Goal: Task Accomplishment & Management: Manage account settings

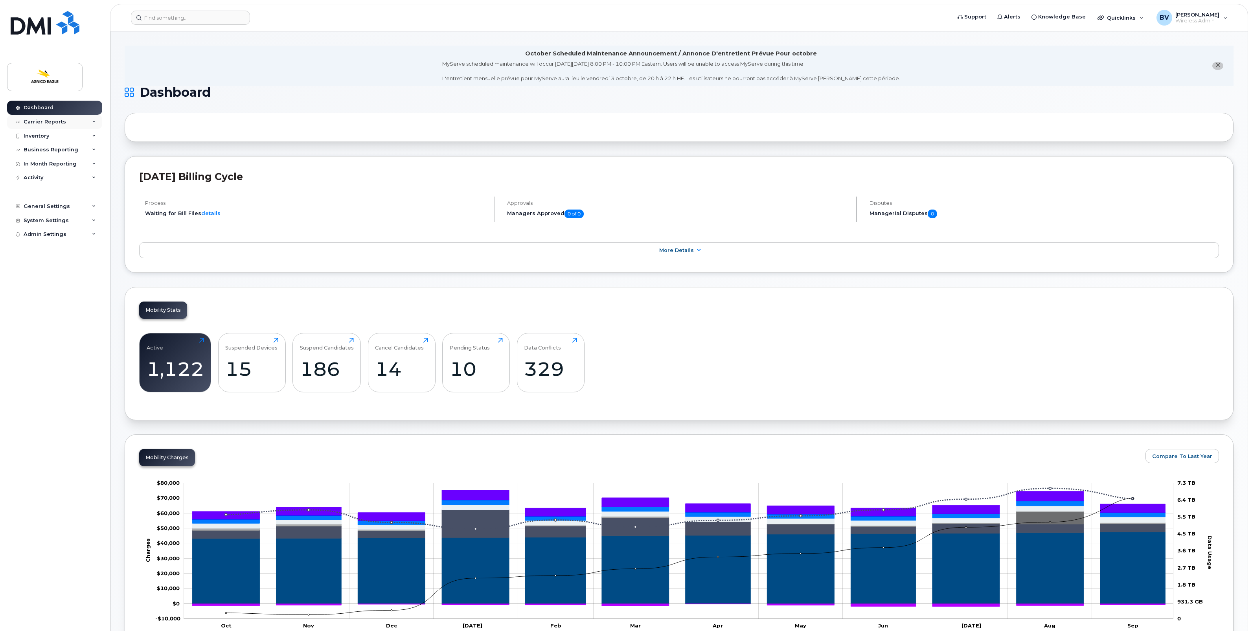
click at [40, 120] on div "Carrier Reports" at bounding box center [45, 122] width 42 height 6
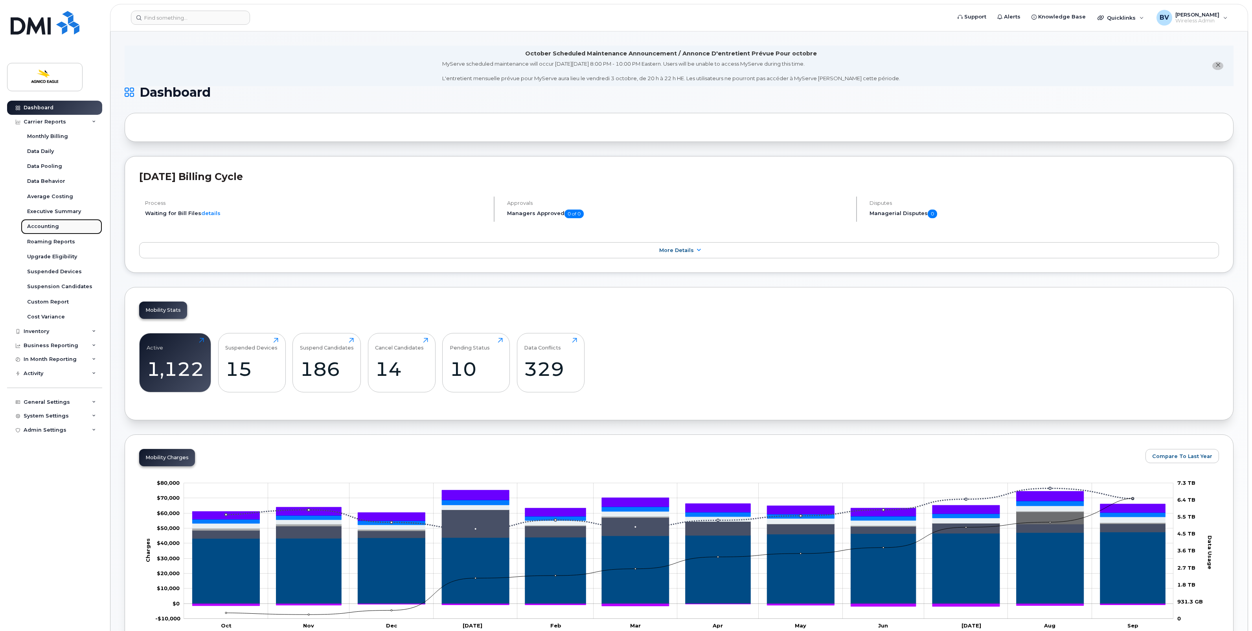
click at [44, 225] on div "Accounting" at bounding box center [43, 226] width 32 height 7
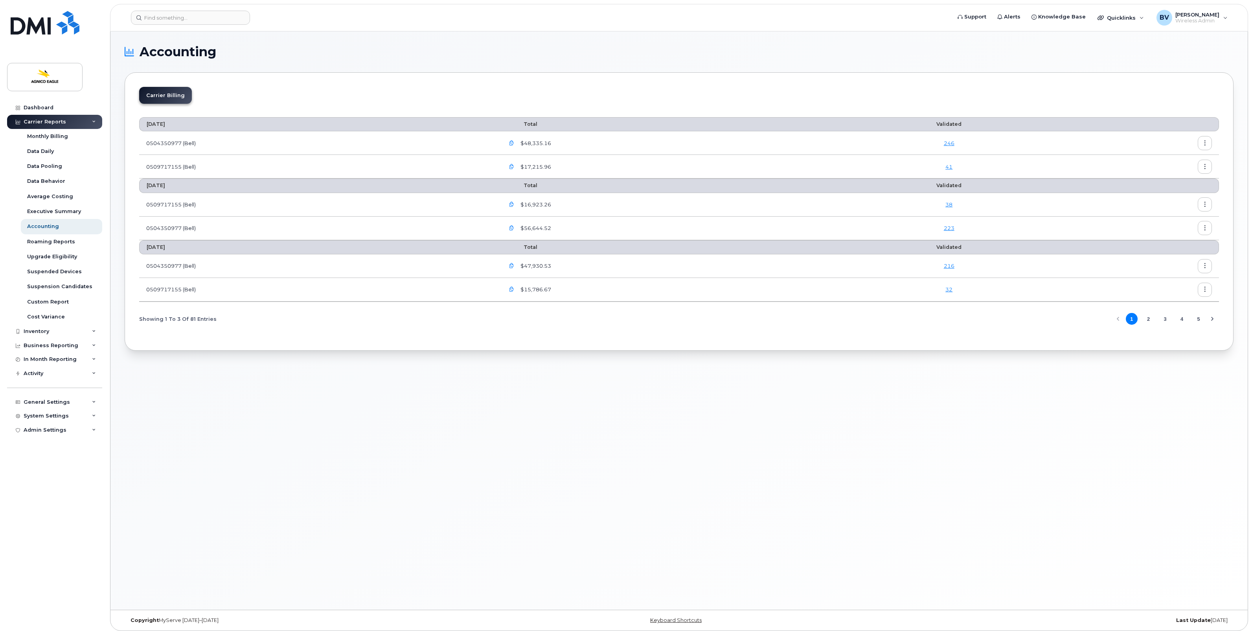
click at [1200, 142] on button "button" at bounding box center [1205, 143] width 14 height 14
click at [1171, 173] on span "Download" at bounding box center [1169, 175] width 31 height 7
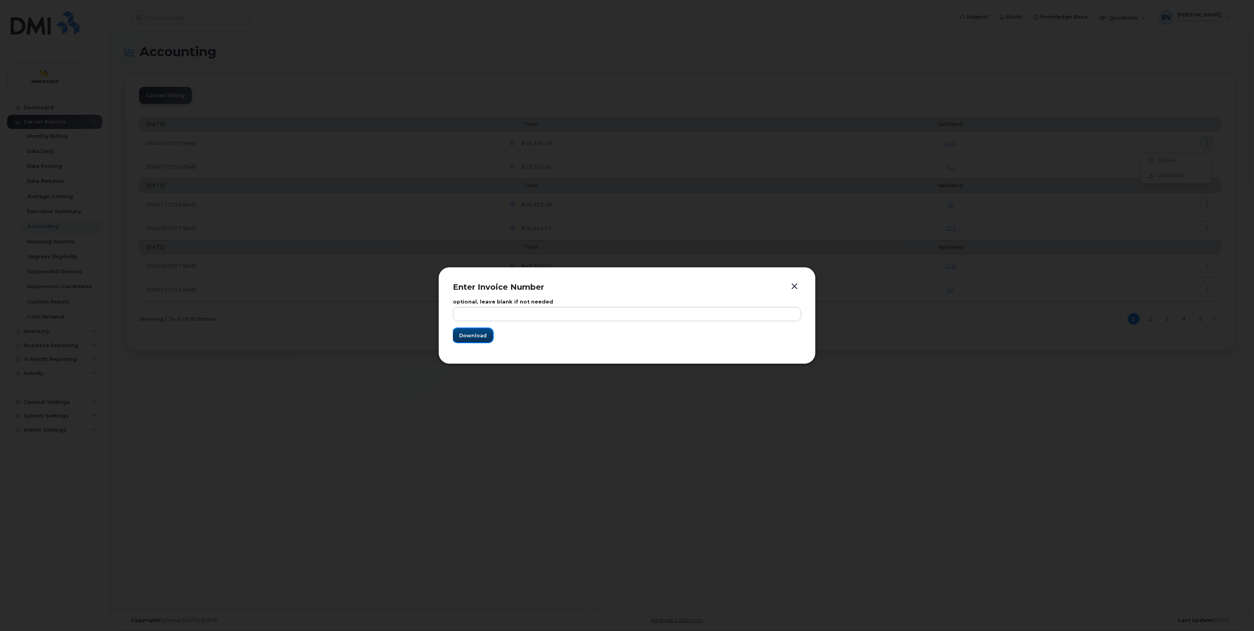
click at [477, 335] on span "Download" at bounding box center [473, 335] width 28 height 7
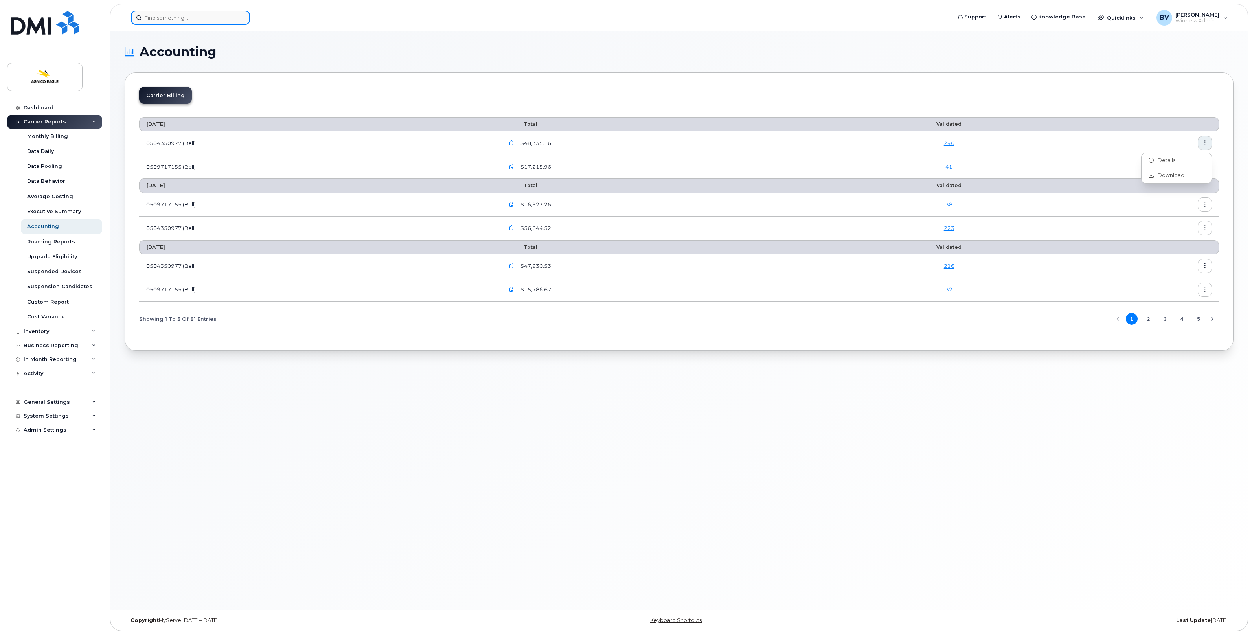
click at [215, 16] on input at bounding box center [190, 18] width 119 height 14
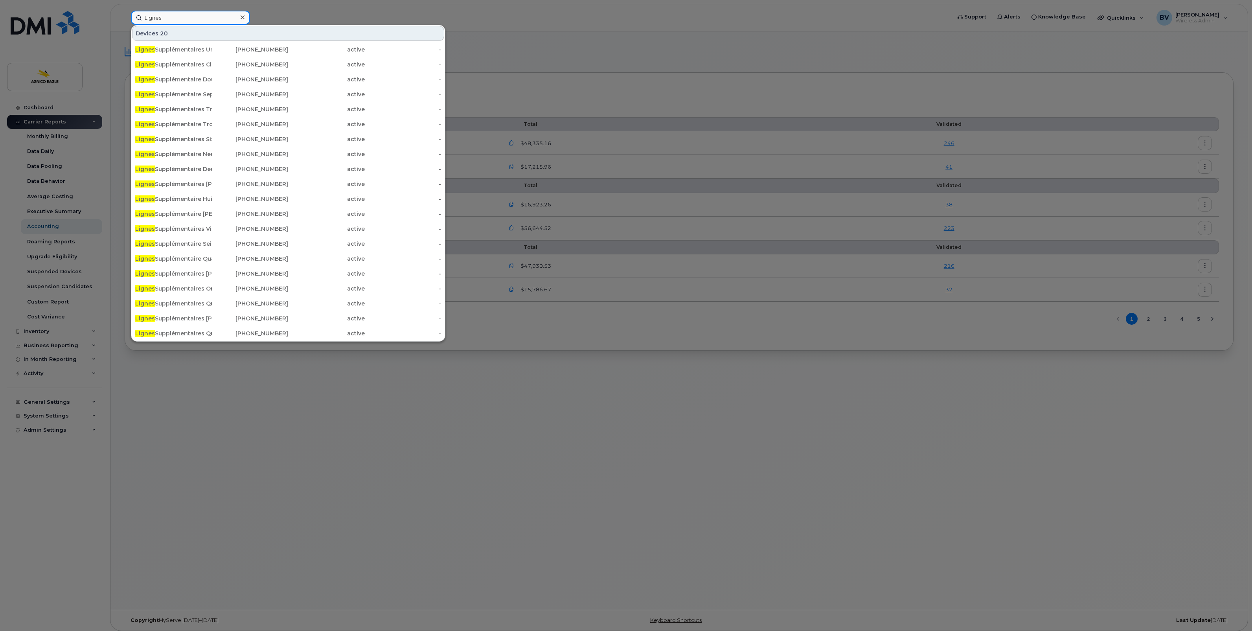
click at [189, 18] on input "Lignes" at bounding box center [190, 18] width 119 height 14
click at [158, 33] on div "Devices 20" at bounding box center [288, 33] width 312 height 15
click at [172, 21] on input "Lignes" at bounding box center [190, 18] width 119 height 14
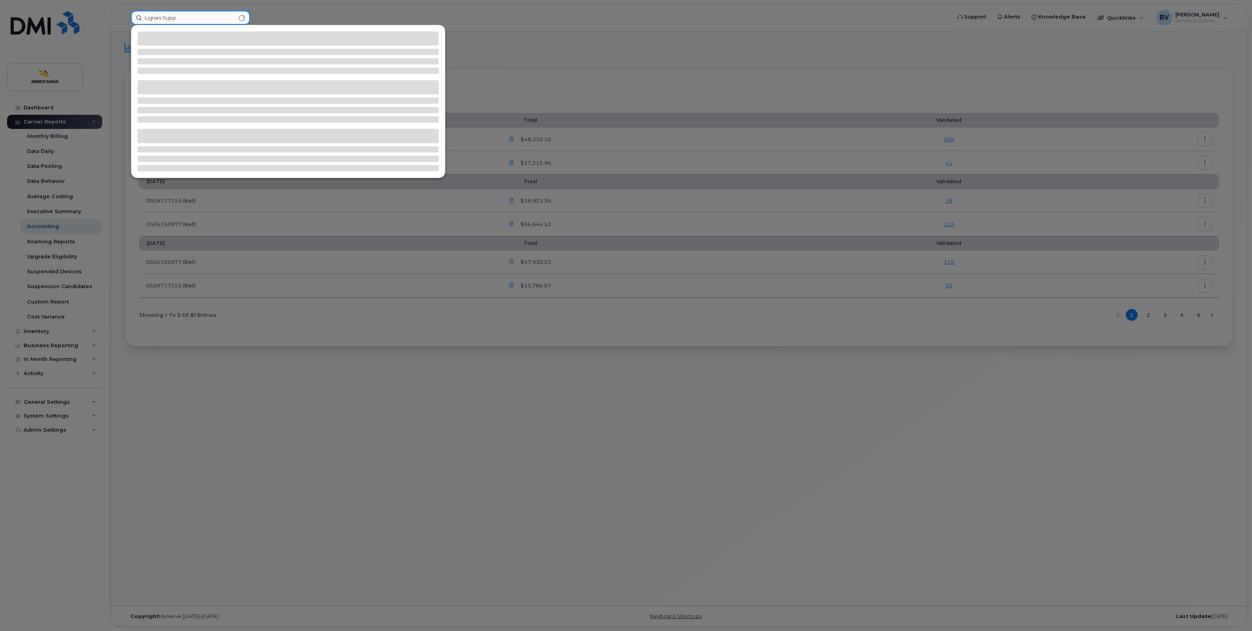
type input "Lignes Supp"
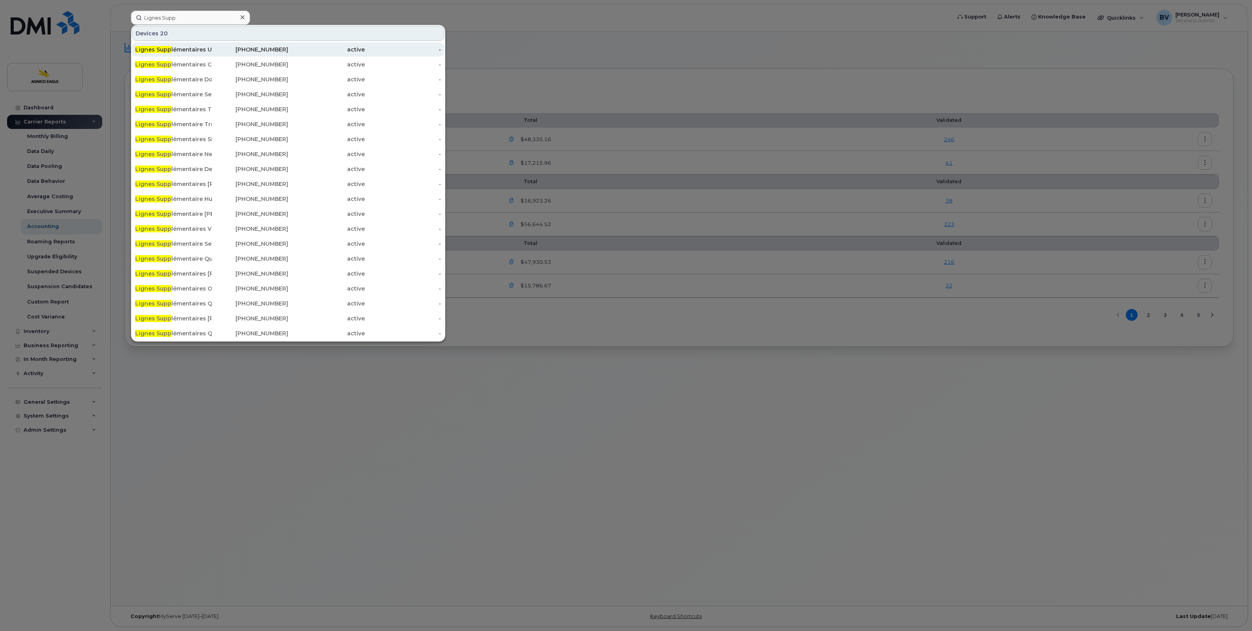
click at [175, 48] on div "Lignes Supp lémentaires Un" at bounding box center [173, 50] width 77 height 8
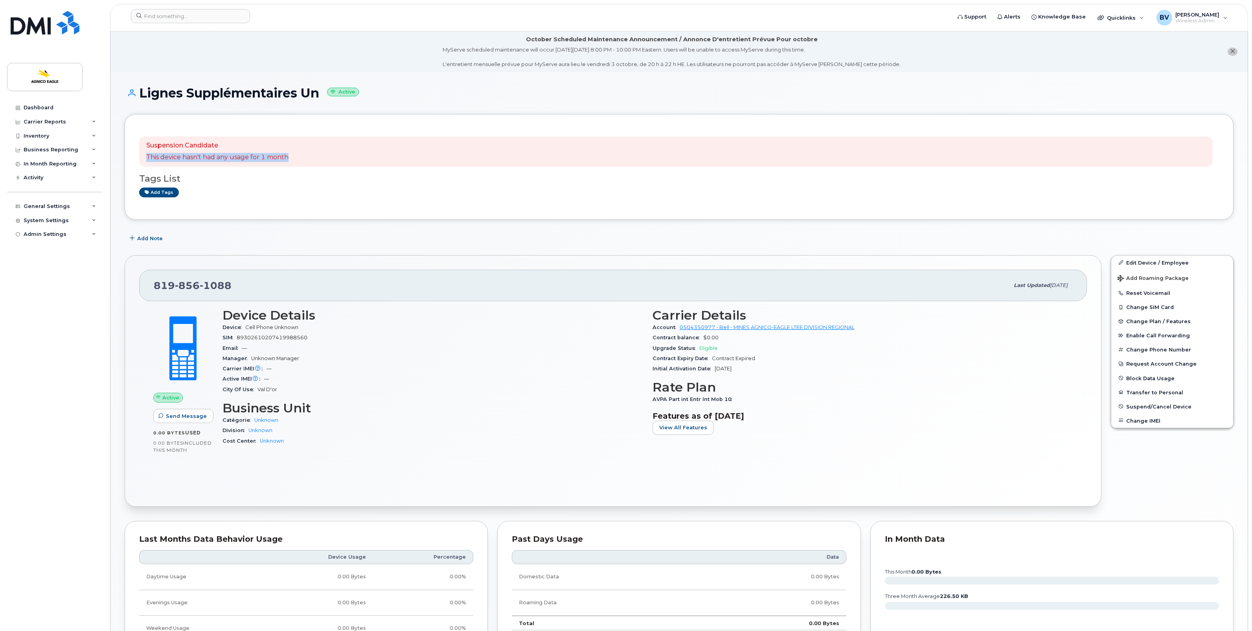
drag, startPoint x: 147, startPoint y: 156, endPoint x: 293, endPoint y: 162, distance: 146.0
click at [293, 162] on div "Suspension Candidate This device hasn't had any usage for 1 month" at bounding box center [676, 151] width 1074 height 31
drag, startPoint x: 293, startPoint y: 162, endPoint x: 256, endPoint y: 158, distance: 37.1
click at [256, 158] on p "This device hasn't had any usage for 1 month" at bounding box center [217, 157] width 142 height 9
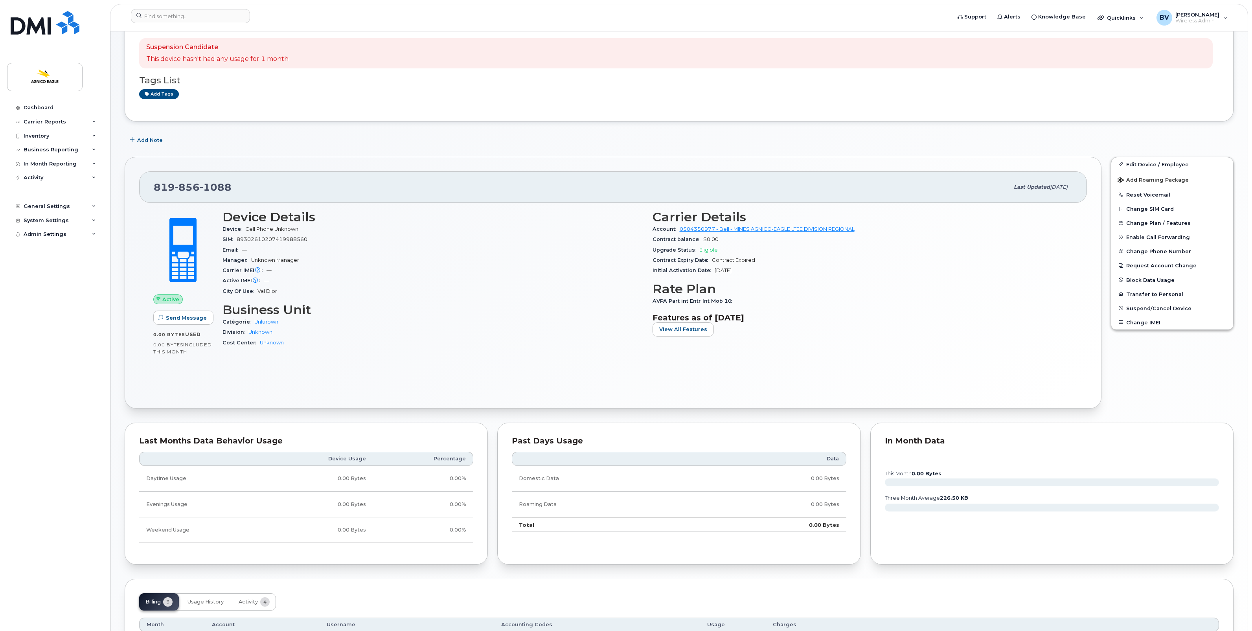
scroll to position [49, 0]
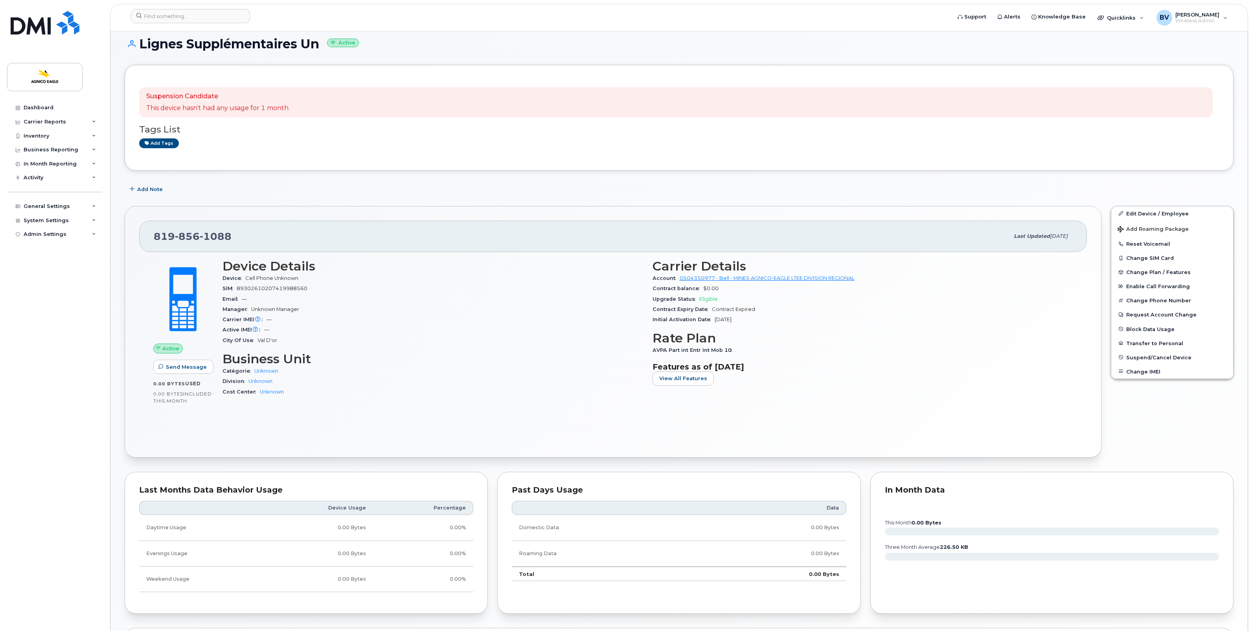
click at [722, 307] on span "Contract Expired" at bounding box center [733, 309] width 43 height 6
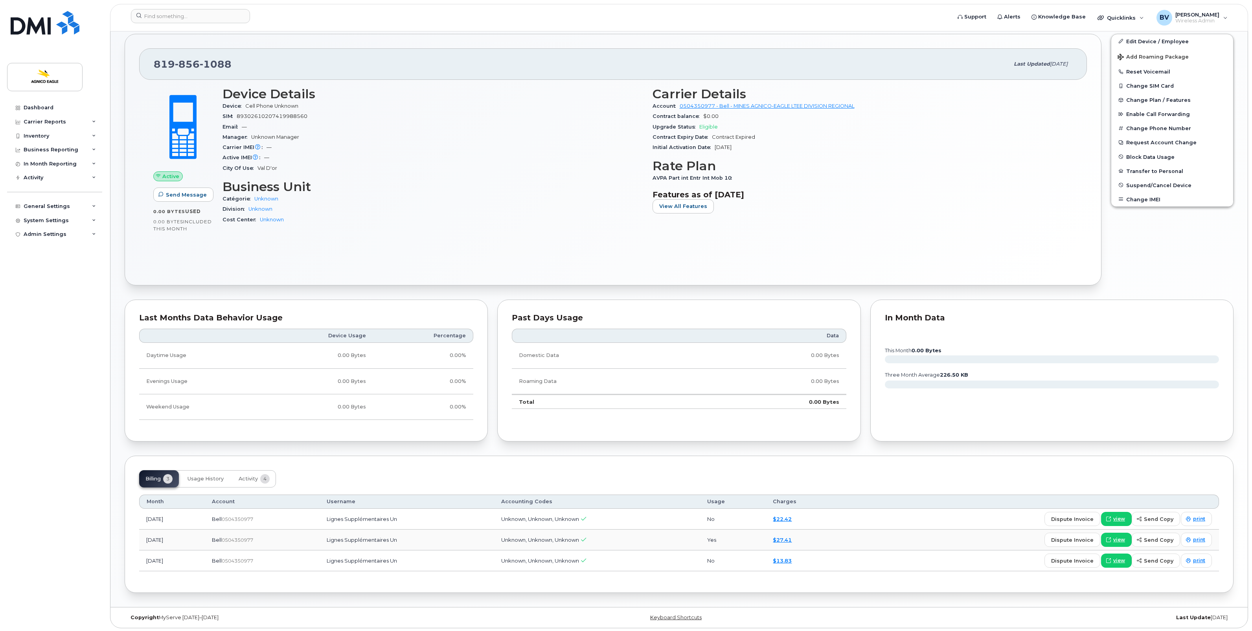
scroll to position [224, 0]
click at [735, 261] on div "Active Send Message 0.00 Bytes  used 0.00 Bytes  included this month Device Det…" at bounding box center [613, 174] width 948 height 191
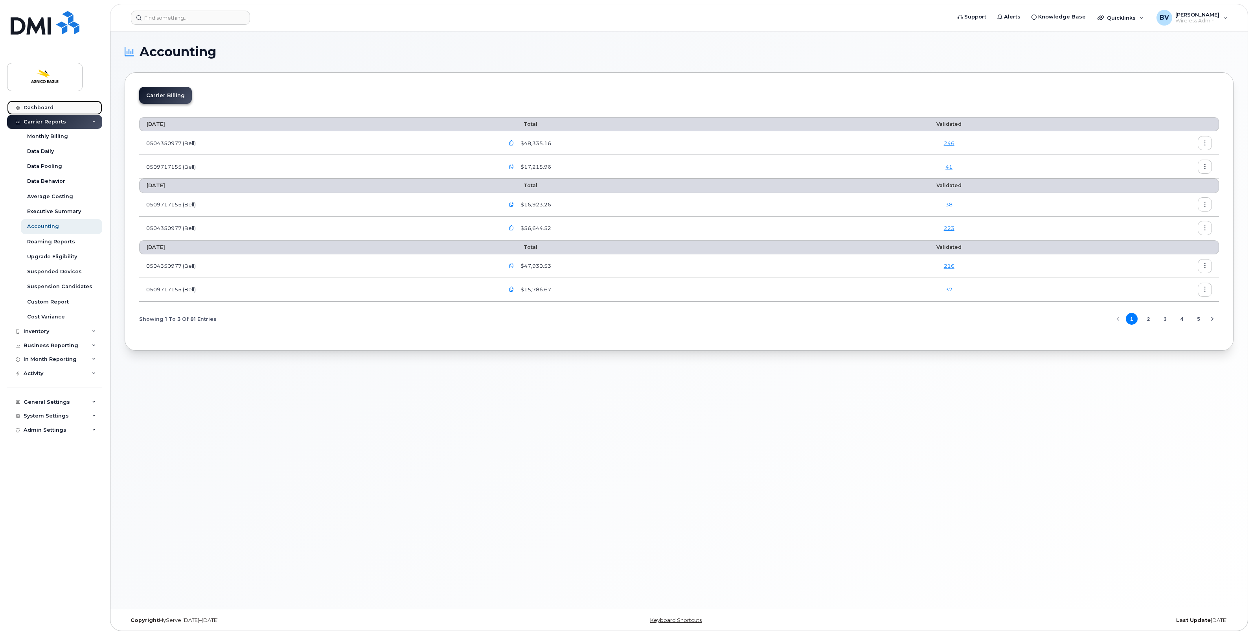
click at [39, 109] on div "Dashboard" at bounding box center [39, 108] width 30 height 6
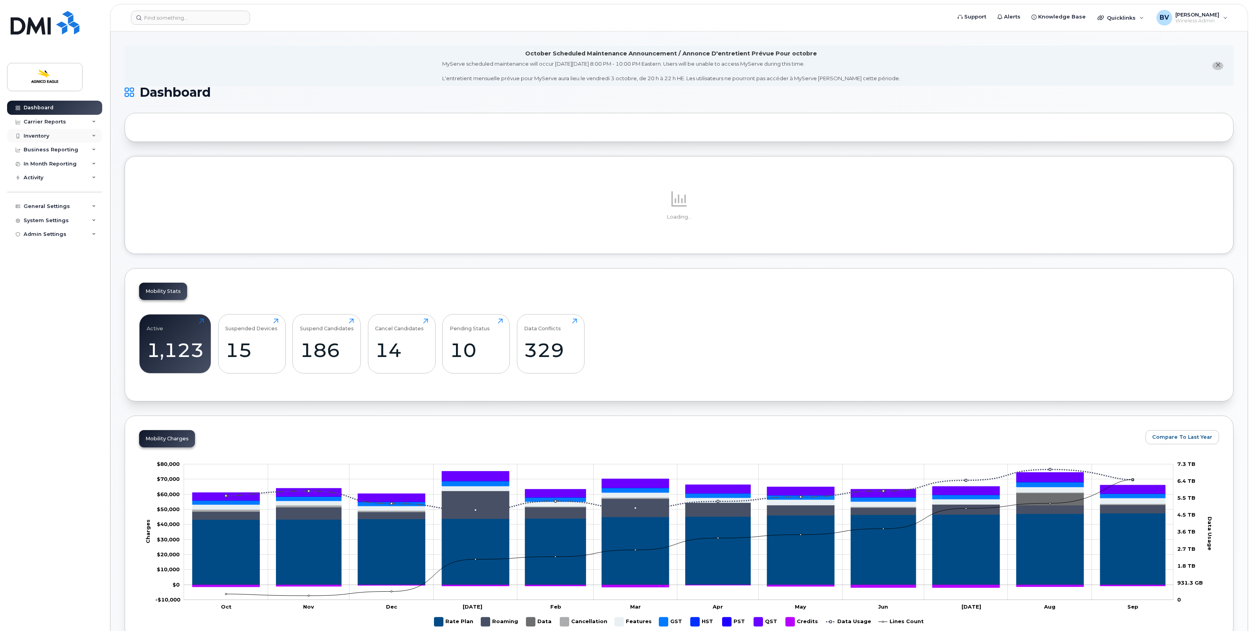
click at [44, 136] on div "Inventory" at bounding box center [37, 136] width 26 height 6
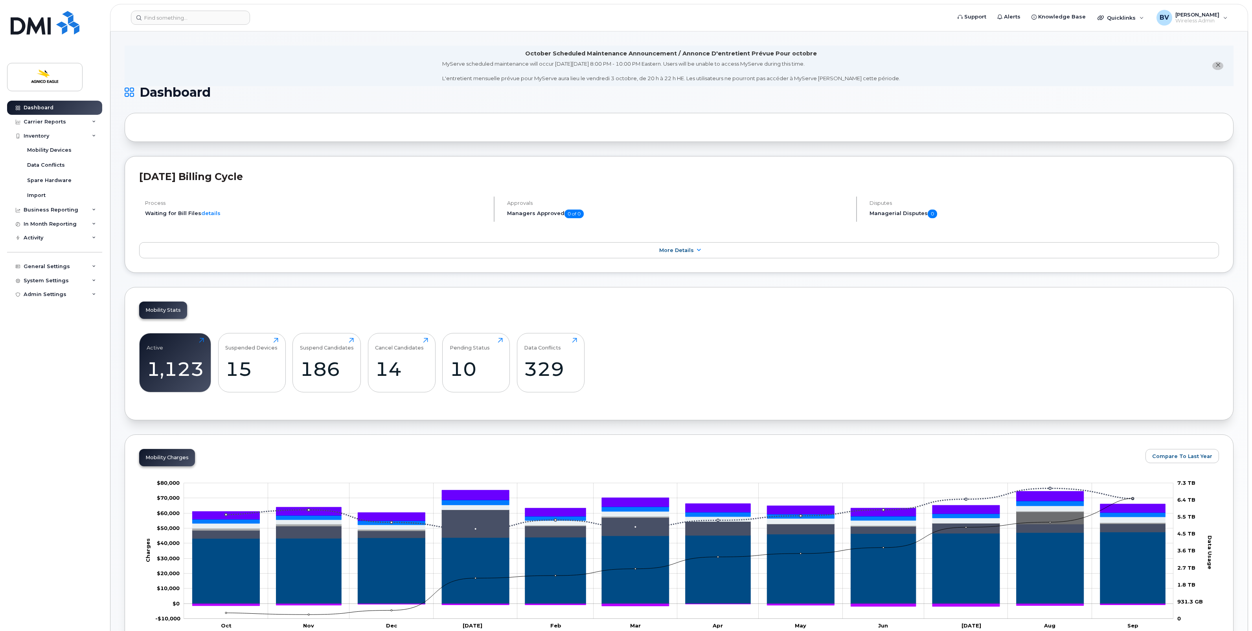
click at [807, 59] on div "October Scheduled Maintenance Announcement / Annonce D'entretient Prévue Pour o…" at bounding box center [671, 66] width 458 height 33
drag, startPoint x: 807, startPoint y: 59, endPoint x: 793, endPoint y: 74, distance: 20.1
click at [793, 74] on div "MyServe scheduled maintenance will occur on Friday October 3rd, 8:00 PM - 10:00…" at bounding box center [671, 71] width 458 height 22
click at [823, 309] on div "Mobility Stats Active 1,123 Click to view more Suspended Devices 15 Click to vi…" at bounding box center [679, 353] width 1109 height 133
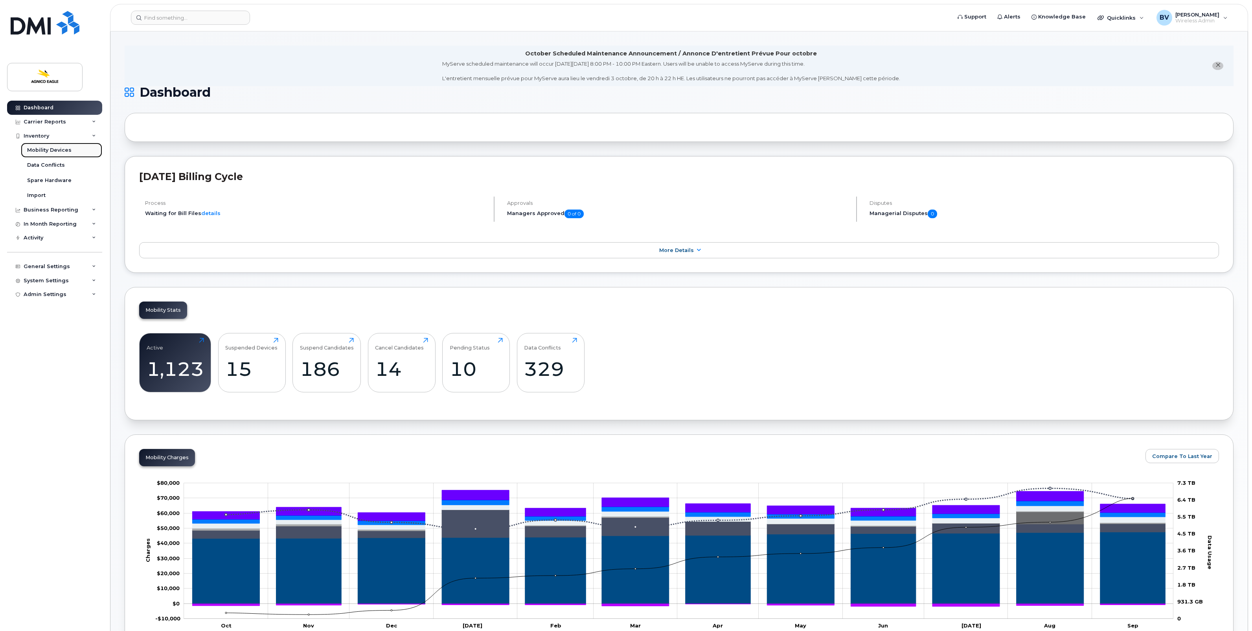
click at [48, 153] on div "Mobility Devices" at bounding box center [49, 150] width 44 height 7
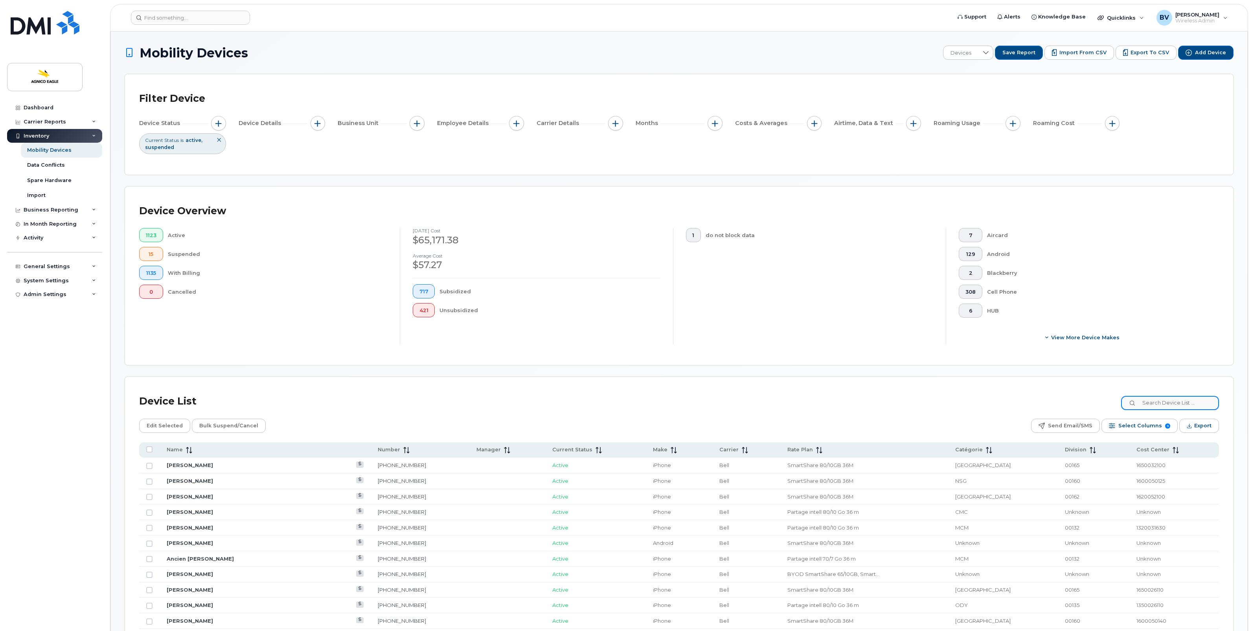
click at [1165, 402] on input at bounding box center [1171, 403] width 98 height 14
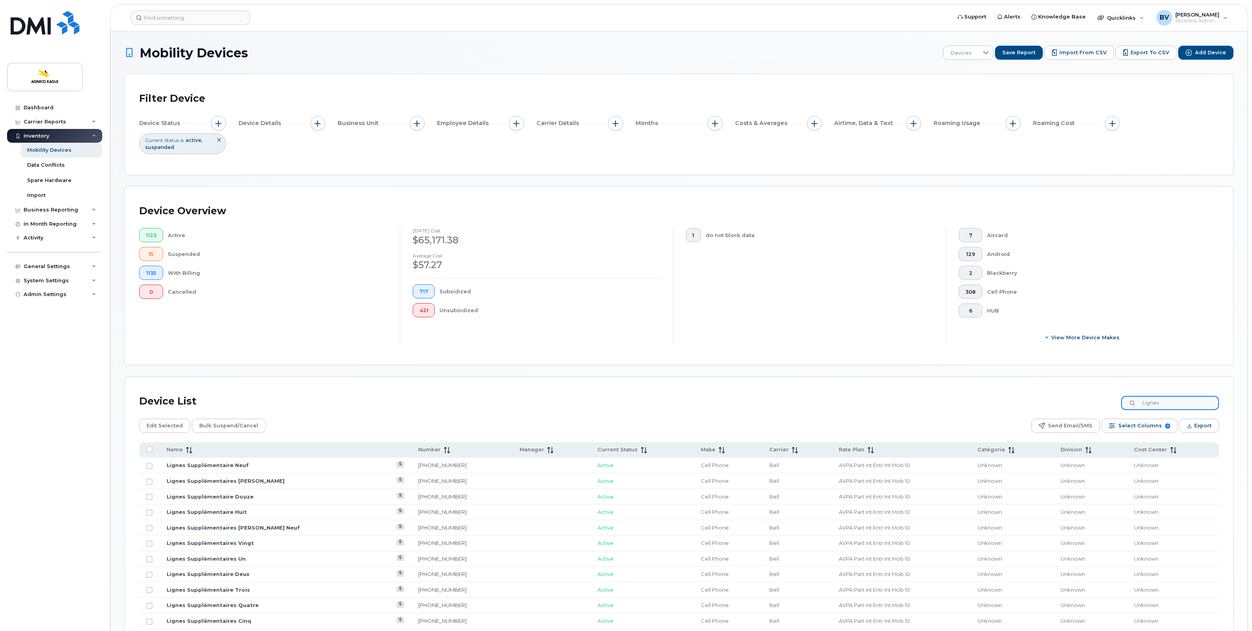
type input "Lignes"
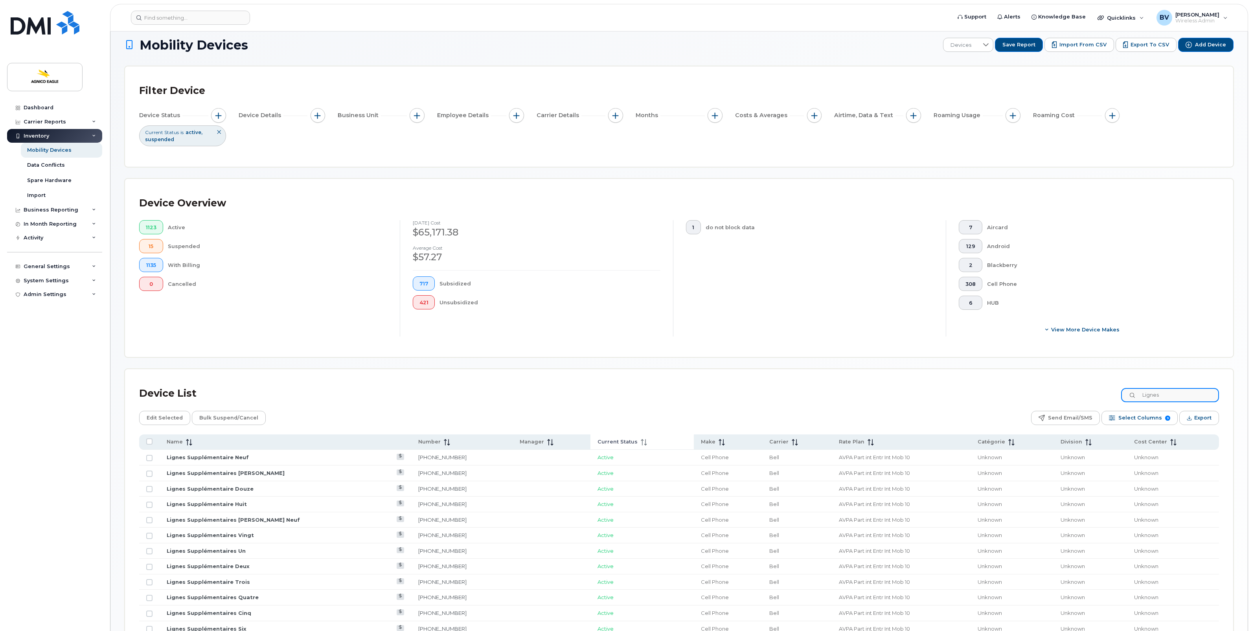
scroll to position [197, 0]
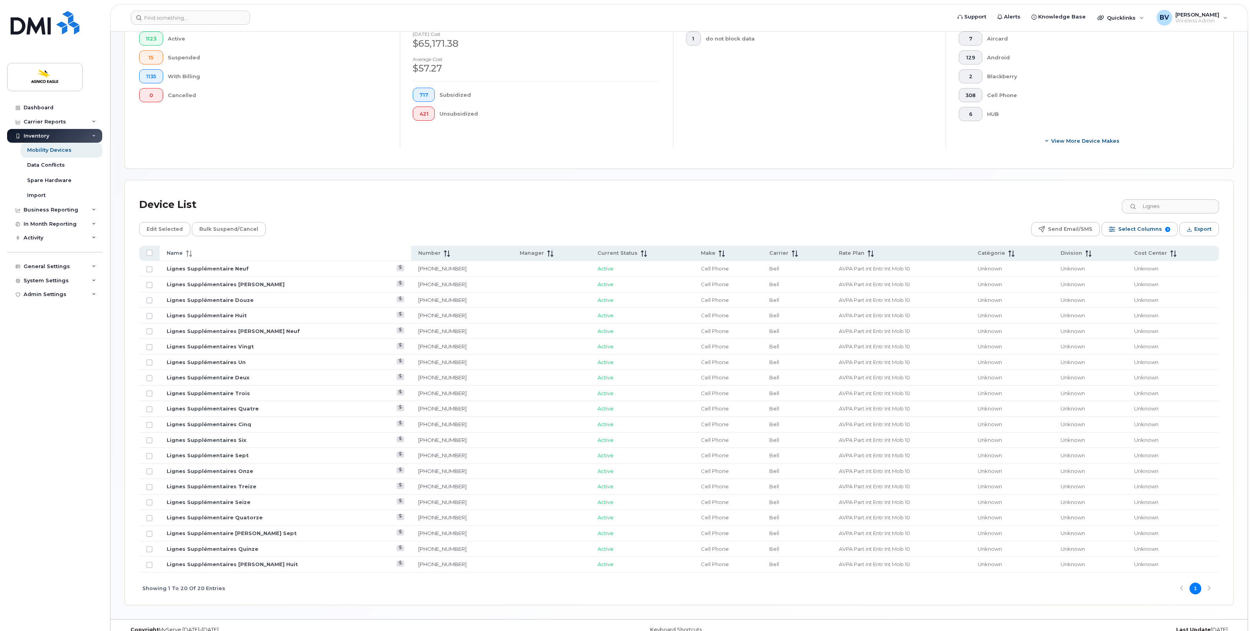
click at [195, 256] on div "Name" at bounding box center [286, 253] width 238 height 7
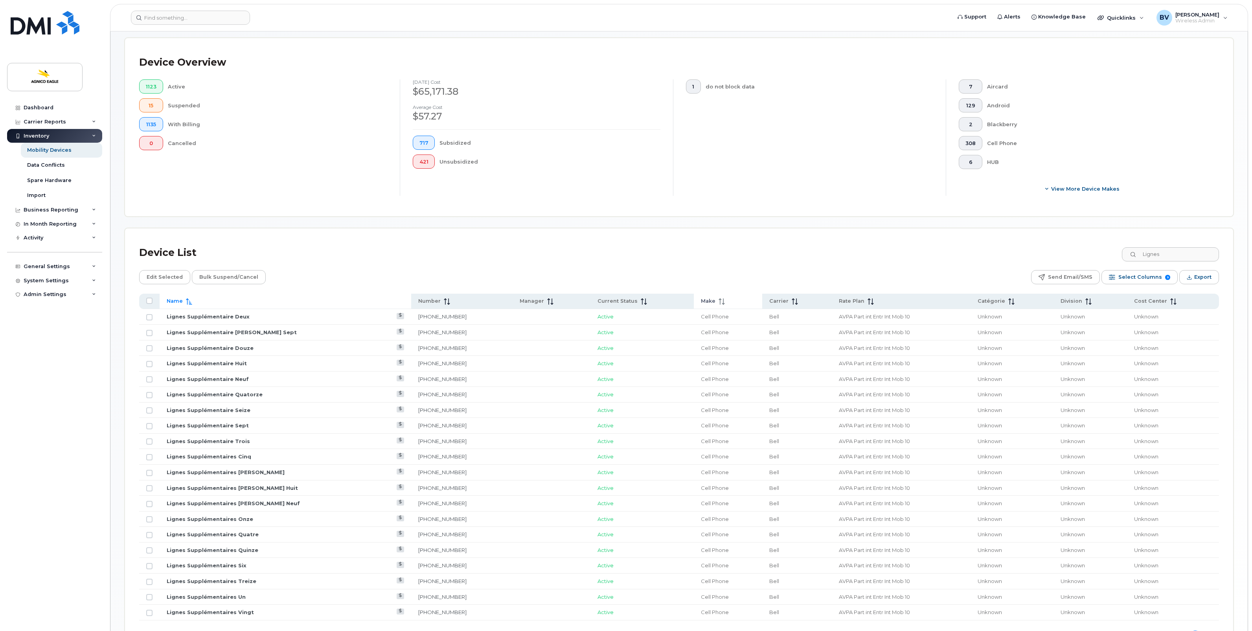
scroll to position [213, 0]
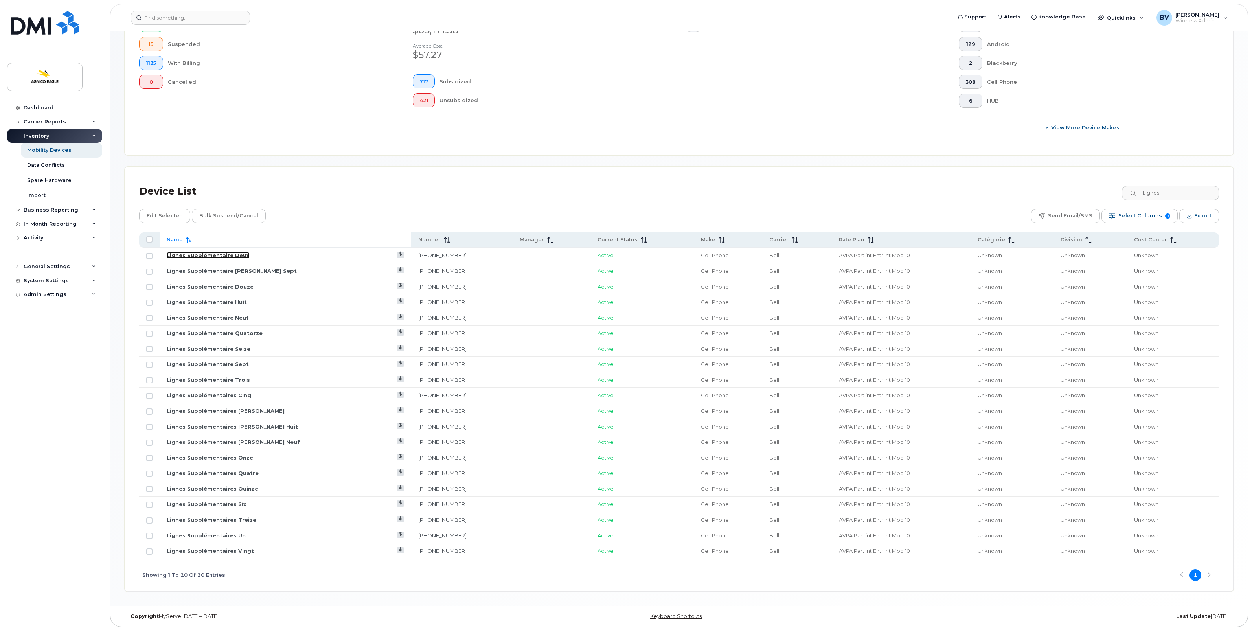
click at [219, 252] on link "Lignes Supplémentaire Deux" at bounding box center [208, 255] width 83 height 6
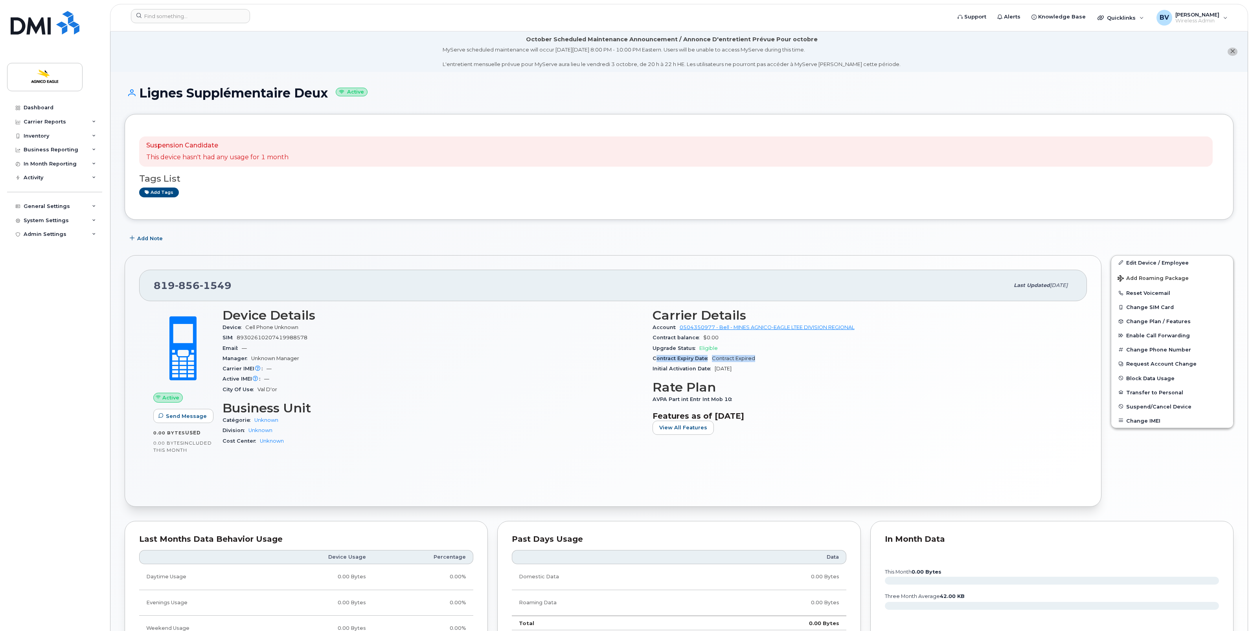
drag, startPoint x: 656, startPoint y: 358, endPoint x: 756, endPoint y: 360, distance: 100.3
click at [756, 360] on div "Contract Expiry Date Contract Expired" at bounding box center [863, 359] width 421 height 10
drag, startPoint x: 756, startPoint y: 360, endPoint x: 748, endPoint y: 362, distance: 8.6
click at [748, 362] on div "Contract Expiry Date Contract Expired" at bounding box center [863, 359] width 421 height 10
drag, startPoint x: 752, startPoint y: 369, endPoint x: 669, endPoint y: 345, distance: 86.4
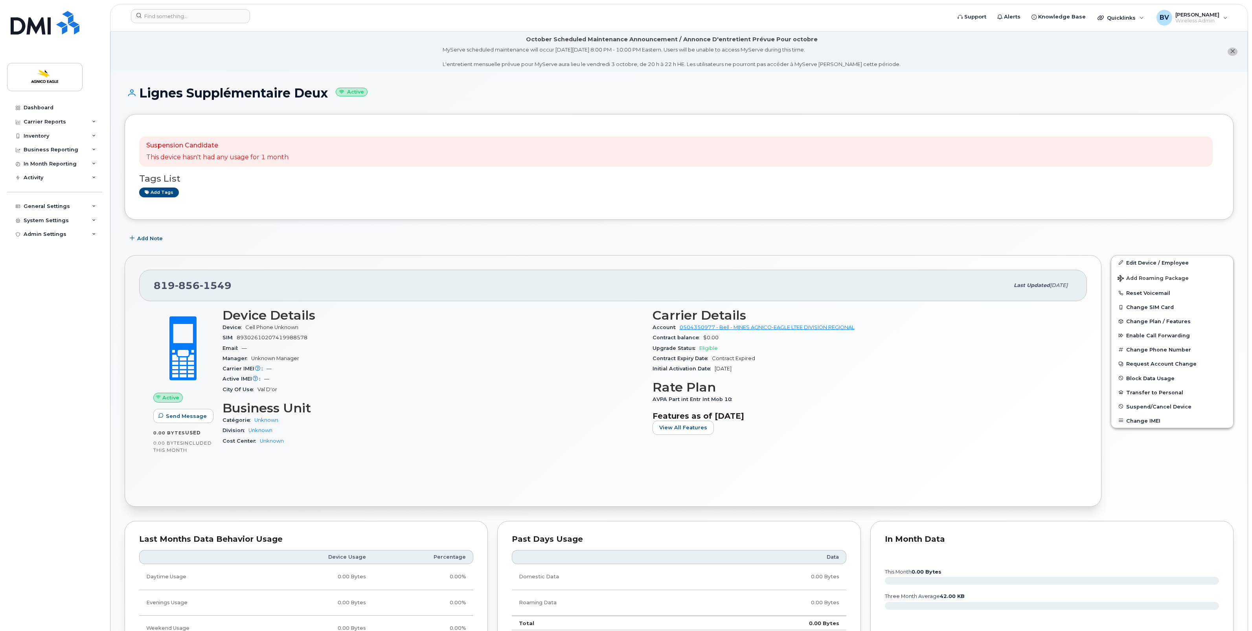
click at [669, 345] on section "Carrier Details Account 0504350977 - Bell - MINES AGNICO-EAGLE LTEE DIVISION RE…" at bounding box center [863, 341] width 421 height 66
drag, startPoint x: 669, startPoint y: 345, endPoint x: 647, endPoint y: 344, distance: 22.4
click at [649, 344] on div "Carrier Details Account 0504350977 - Bell - MINES AGNICO-EAGLE LTEE DIVISION RE…" at bounding box center [863, 381] width 430 height 154
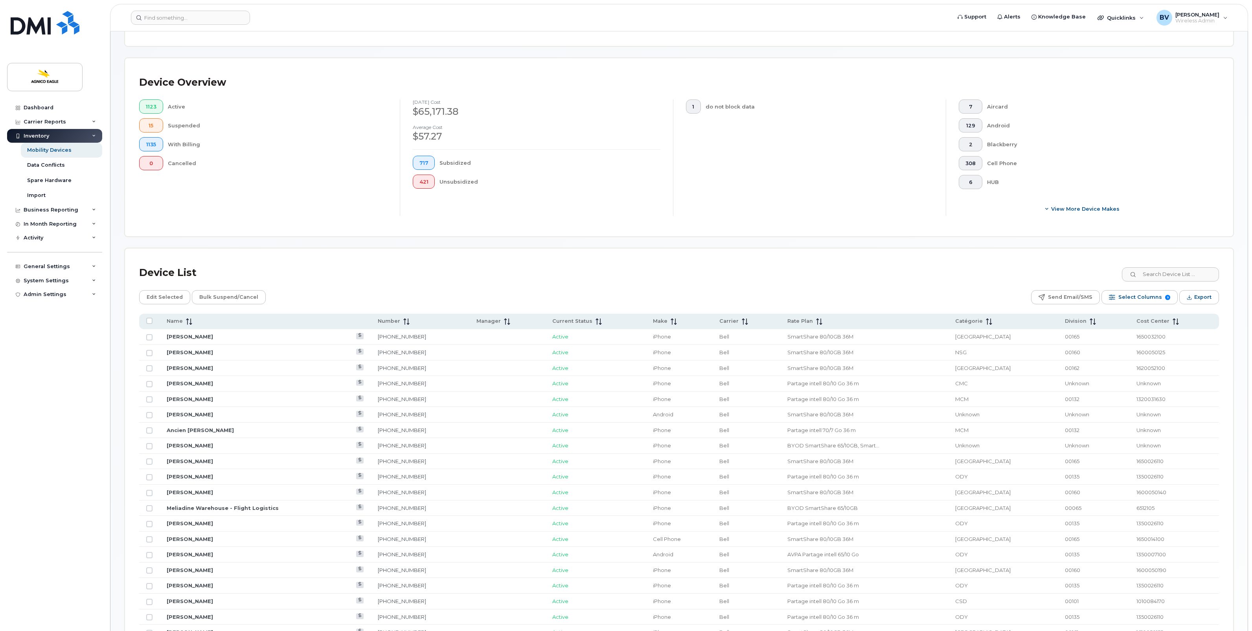
scroll to position [98, 0]
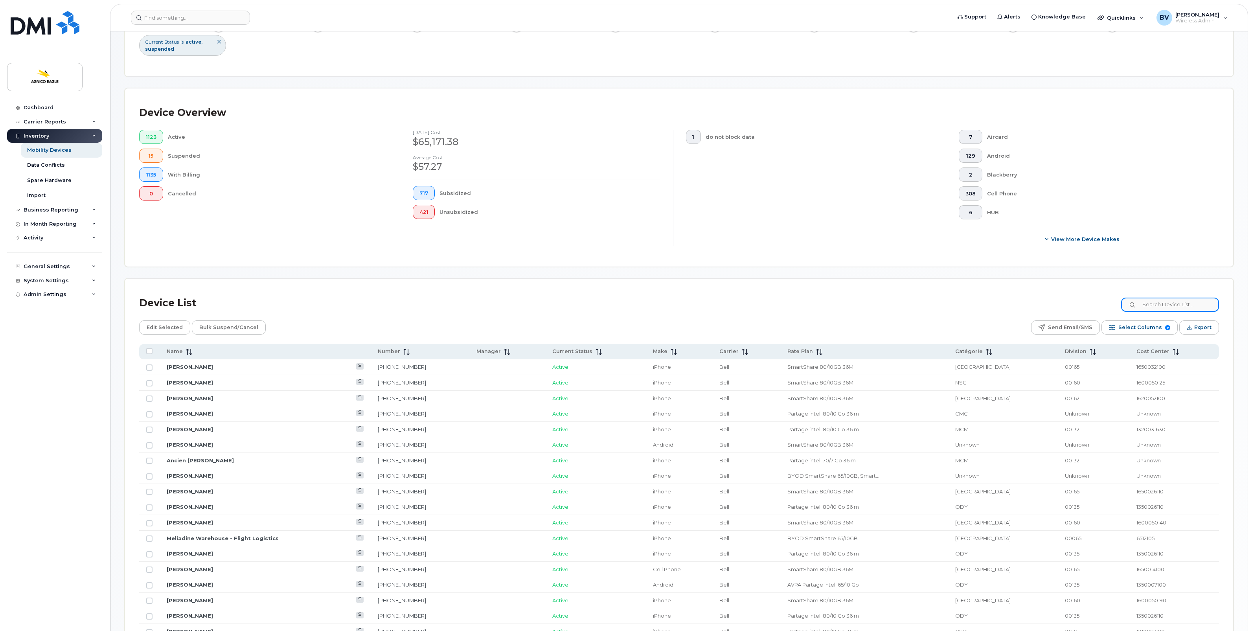
click at [1192, 311] on input at bounding box center [1171, 305] width 98 height 14
type input "lignes"
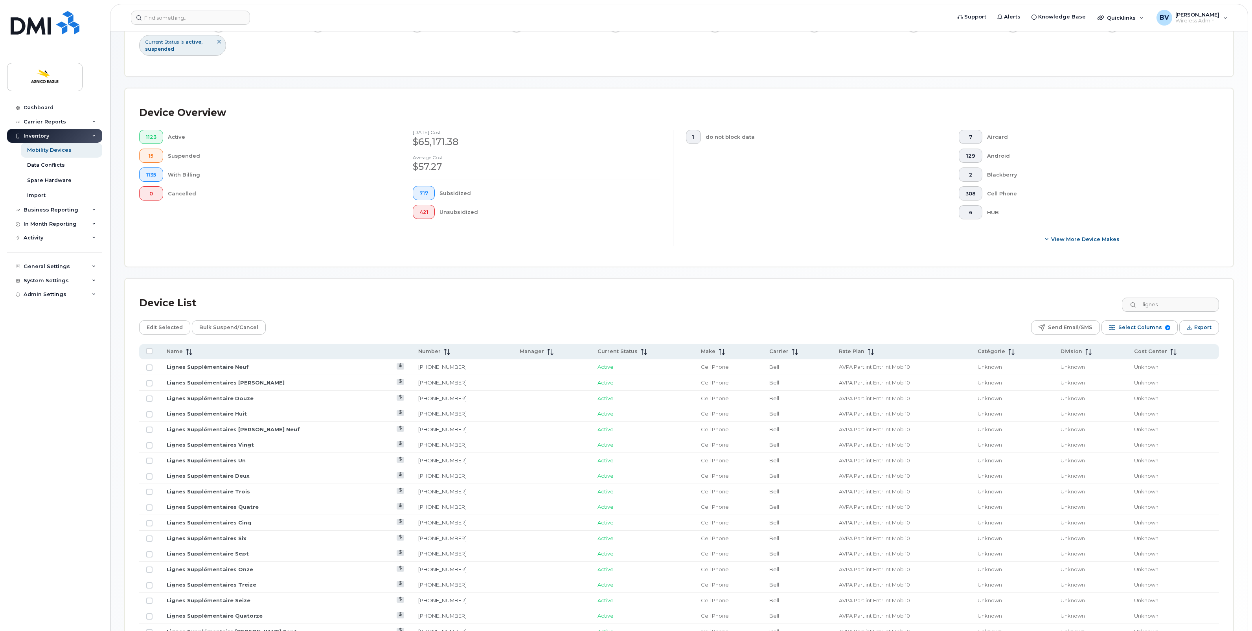
click at [825, 310] on div "Device List lignes" at bounding box center [679, 303] width 1080 height 20
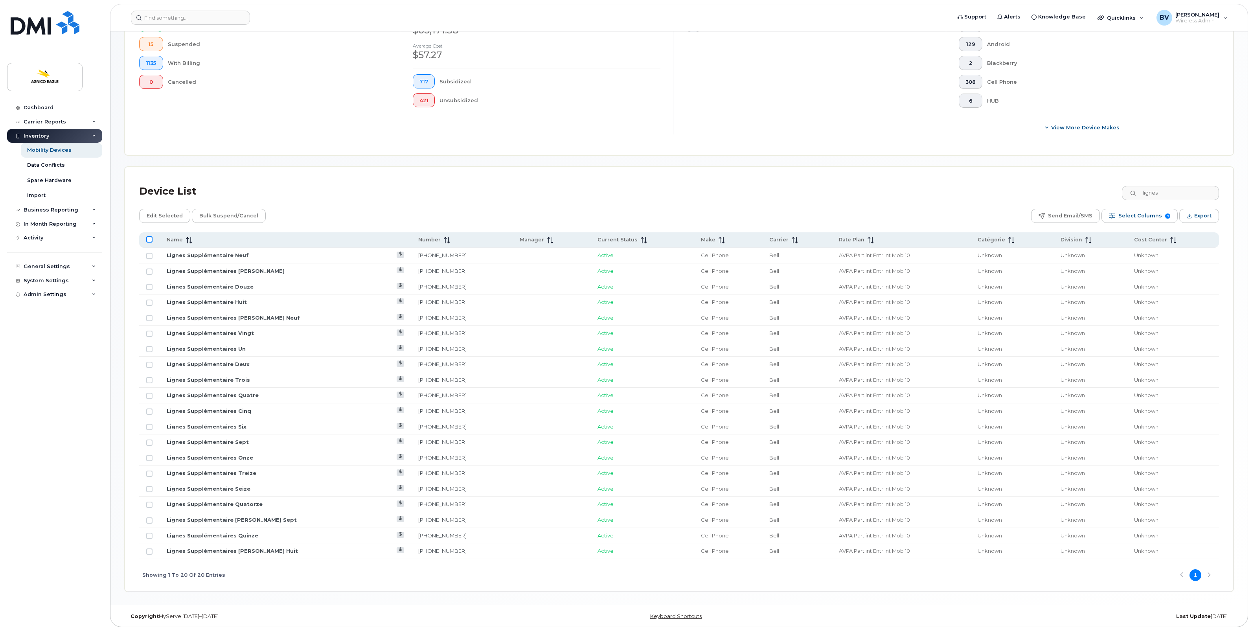
click at [150, 238] on input "All items unselected" at bounding box center [149, 239] width 6 height 6
checkbox input "true"
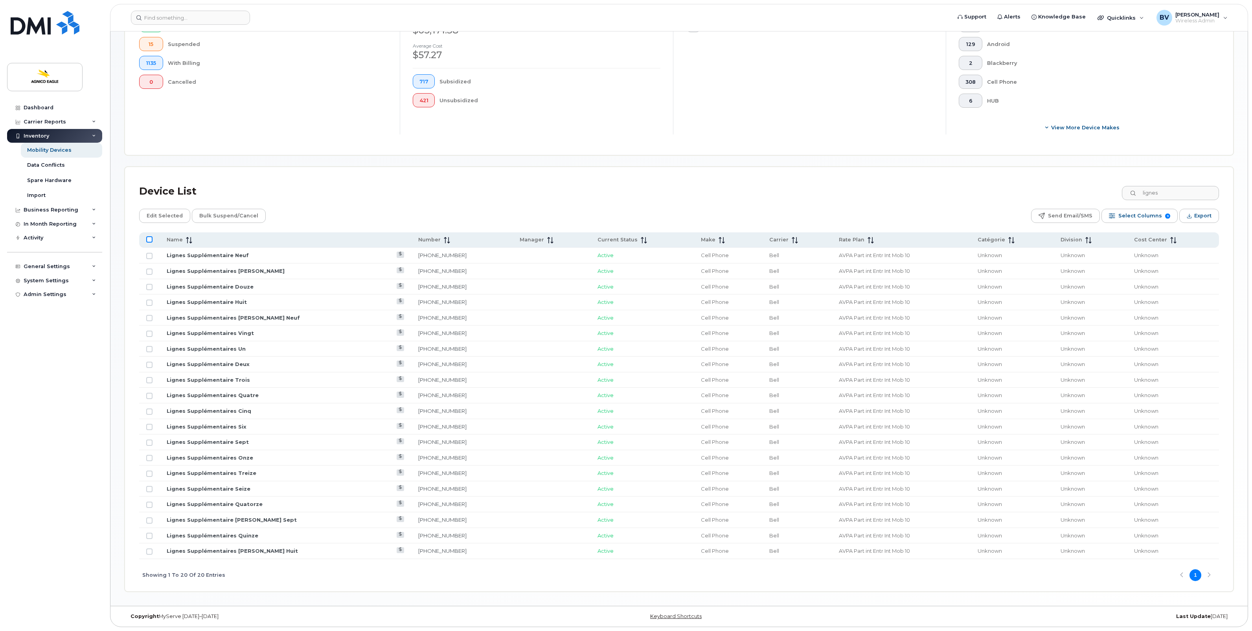
checkbox input "true"
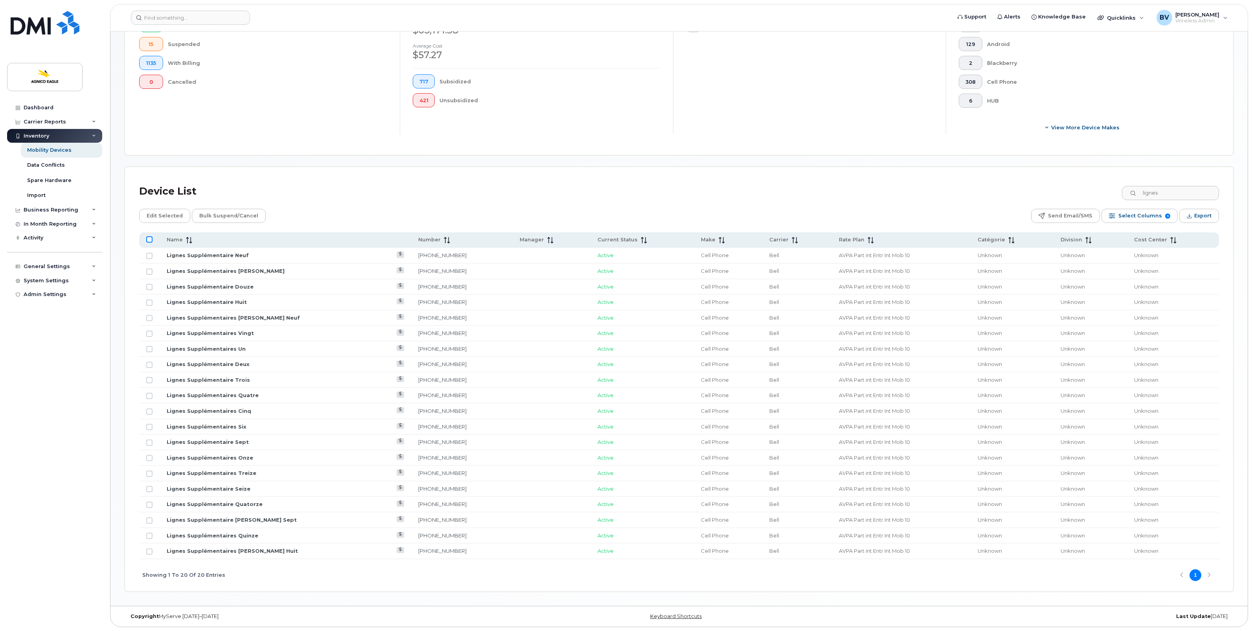
checkbox input "true"
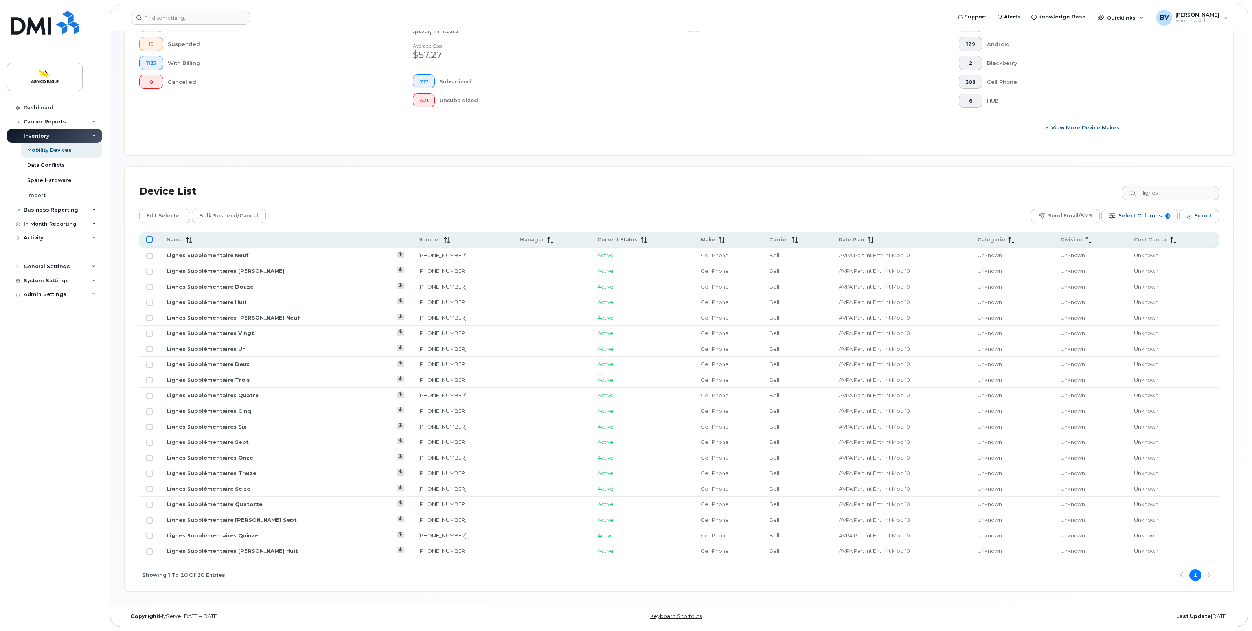
checkbox input "true"
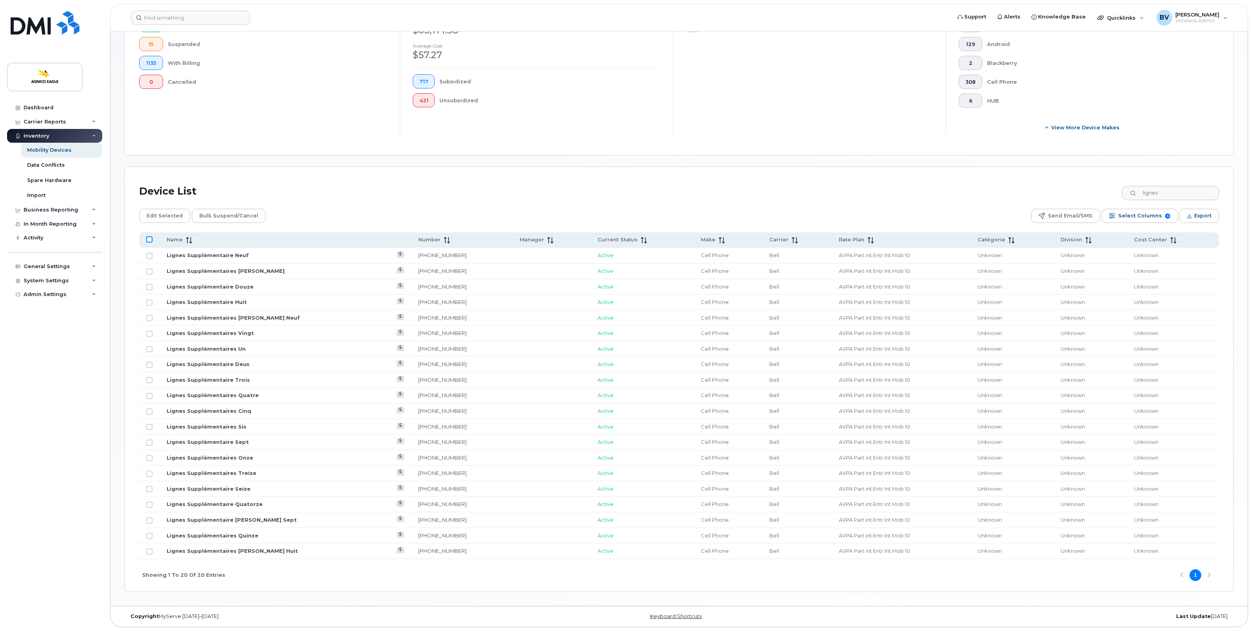
checkbox input "true"
click at [174, 215] on span "Edit Selected" at bounding box center [165, 216] width 36 height 12
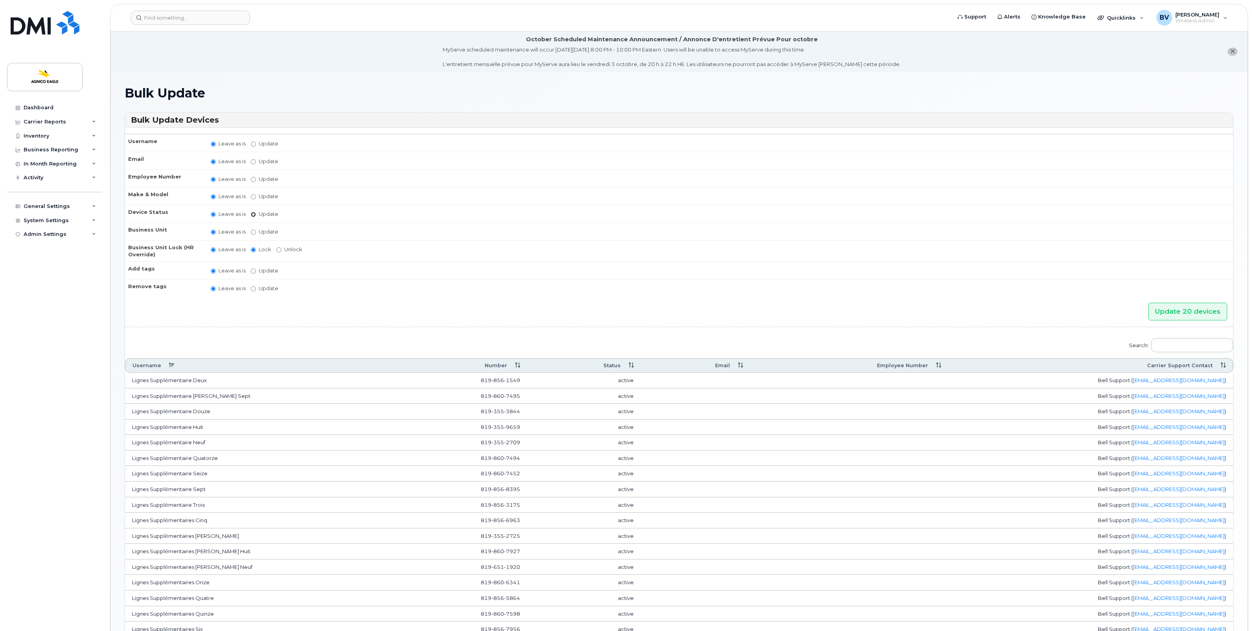
click at [254, 213] on input "Update active active suspended cancelled" at bounding box center [253, 214] width 5 height 5
radio input "true"
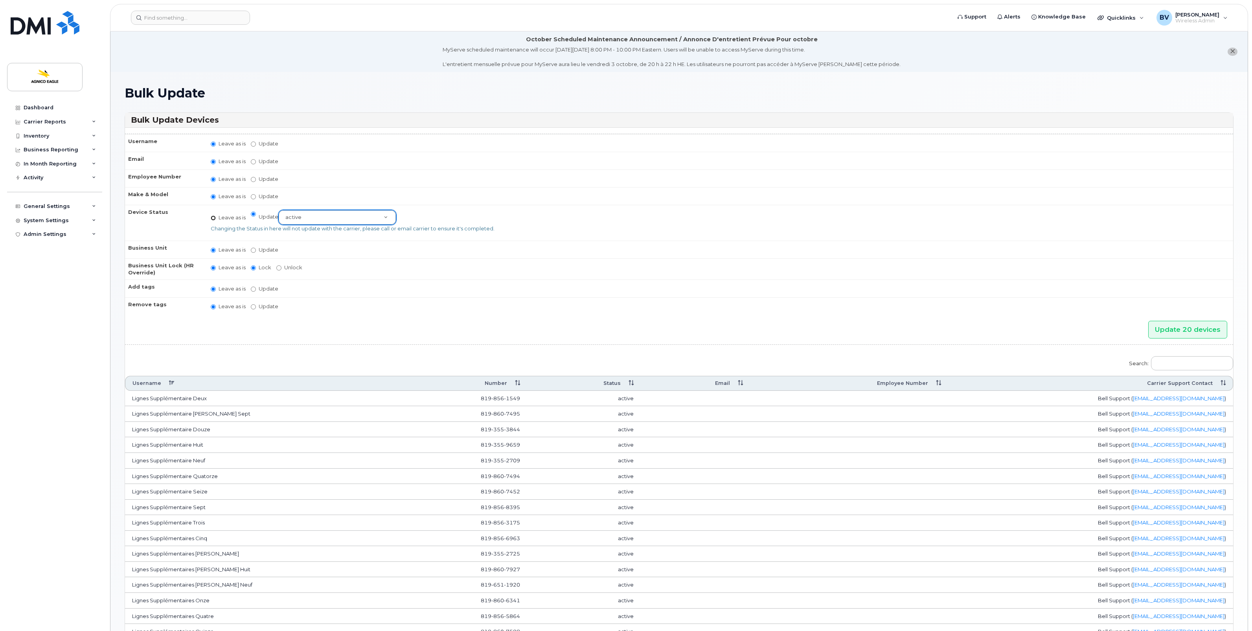
click at [212, 218] on input "Leave as is" at bounding box center [213, 217] width 5 height 5
radio input "true"
radio input "false"
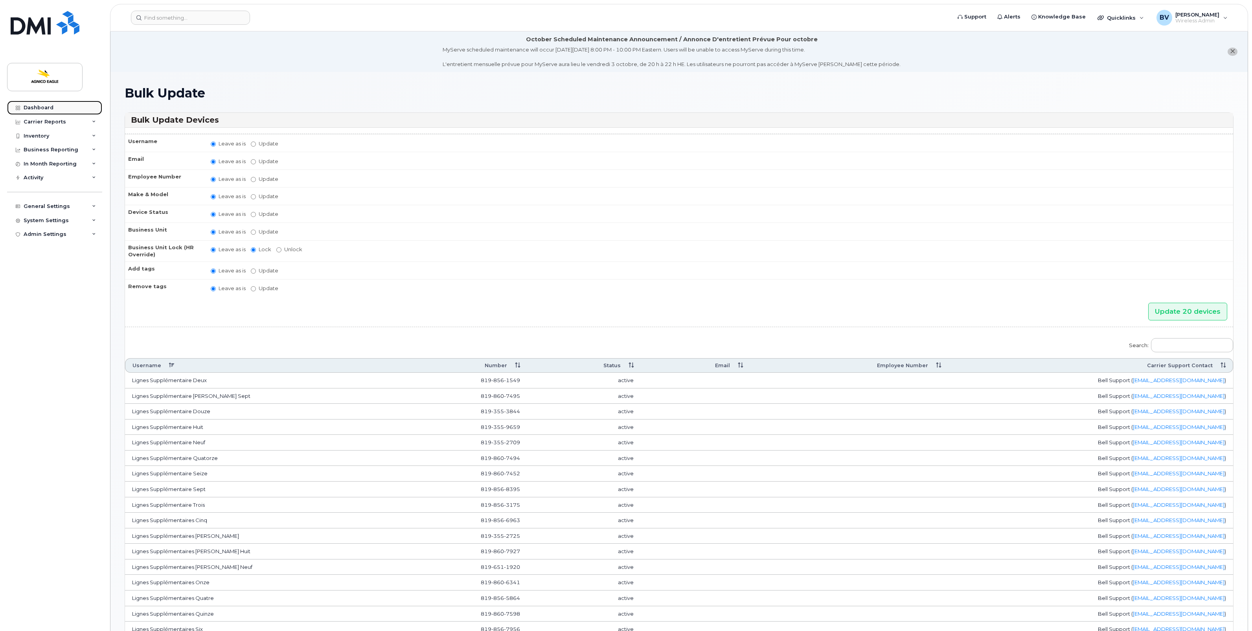
click at [42, 107] on div "Dashboard" at bounding box center [39, 108] width 30 height 6
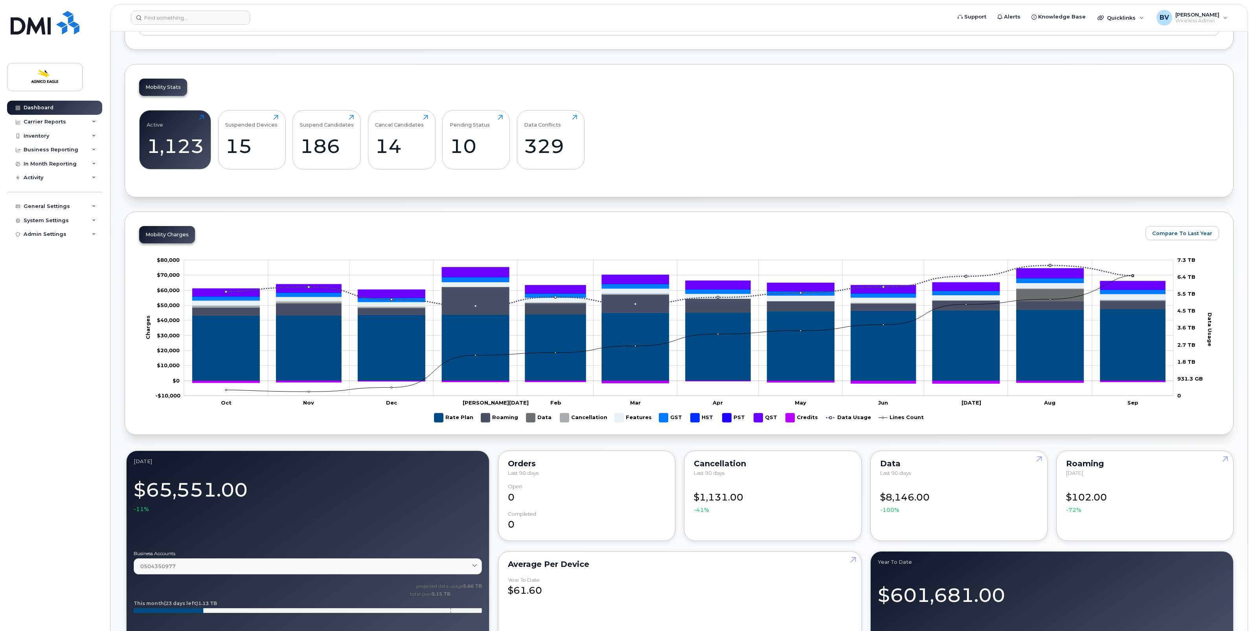
scroll to position [246, 0]
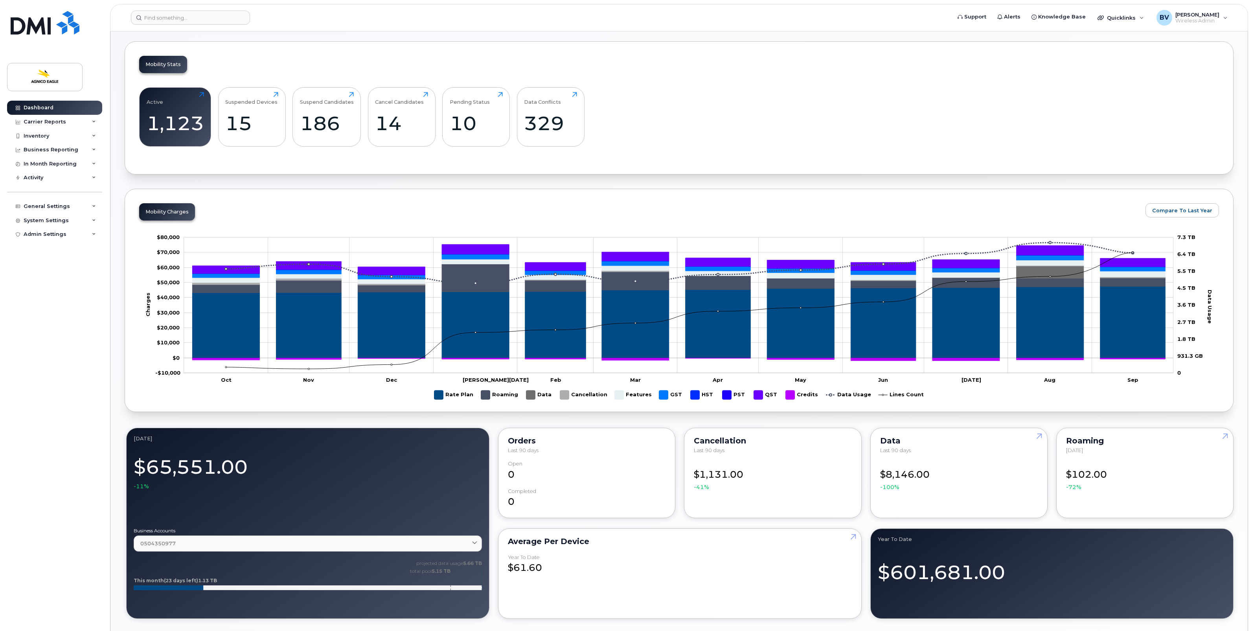
click at [892, 444] on div "Data" at bounding box center [959, 441] width 158 height 6
drag, startPoint x: 892, startPoint y: 444, endPoint x: 868, endPoint y: 431, distance: 26.6
click at [869, 431] on div "Data Last 90 days $8,146.00 -100%" at bounding box center [958, 473] width 179 height 94
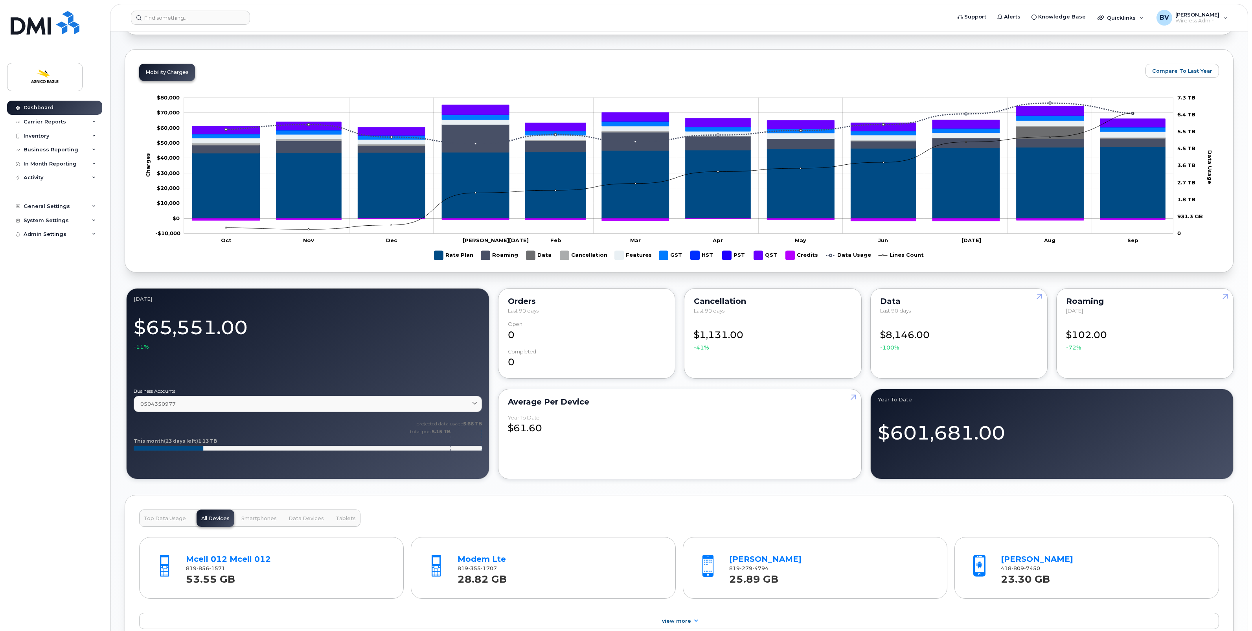
scroll to position [442, 0]
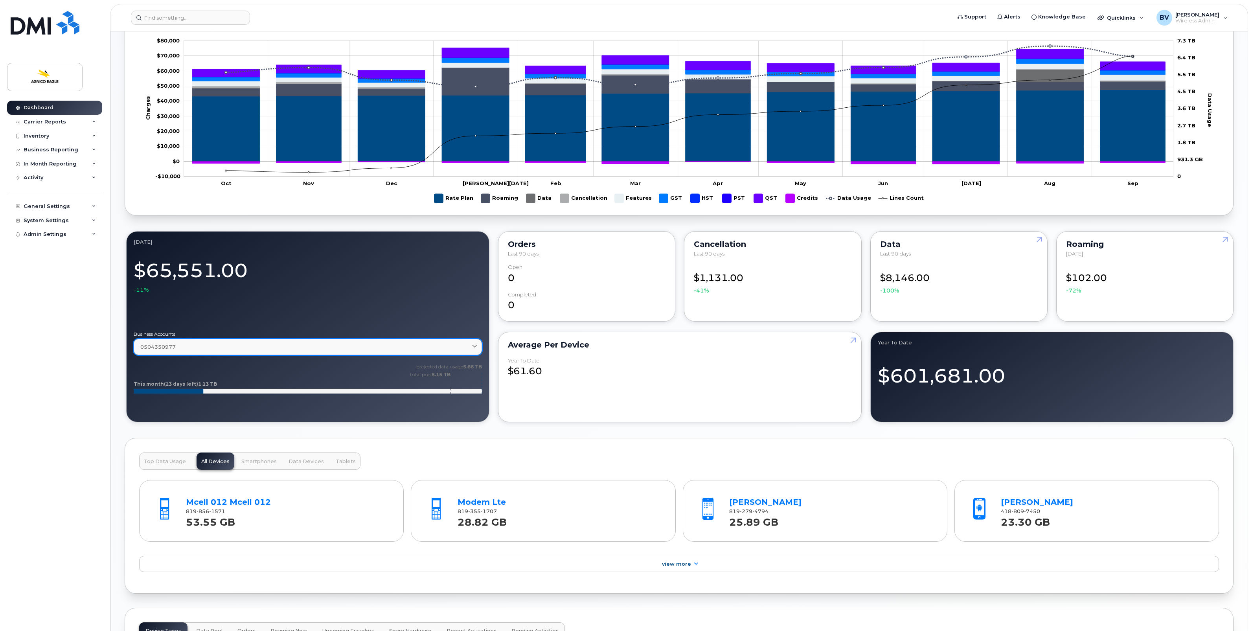
click at [249, 346] on div "0504350977" at bounding box center [307, 346] width 335 height 7
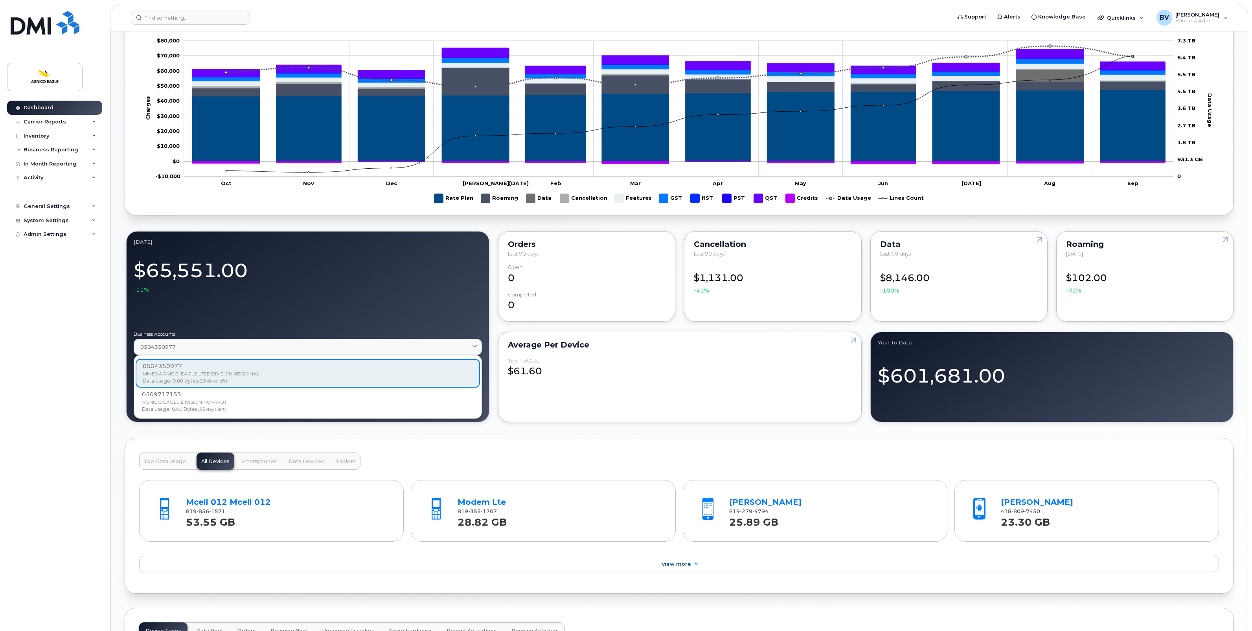
click at [512, 378] on div "$61.60" at bounding box center [680, 368] width 344 height 20
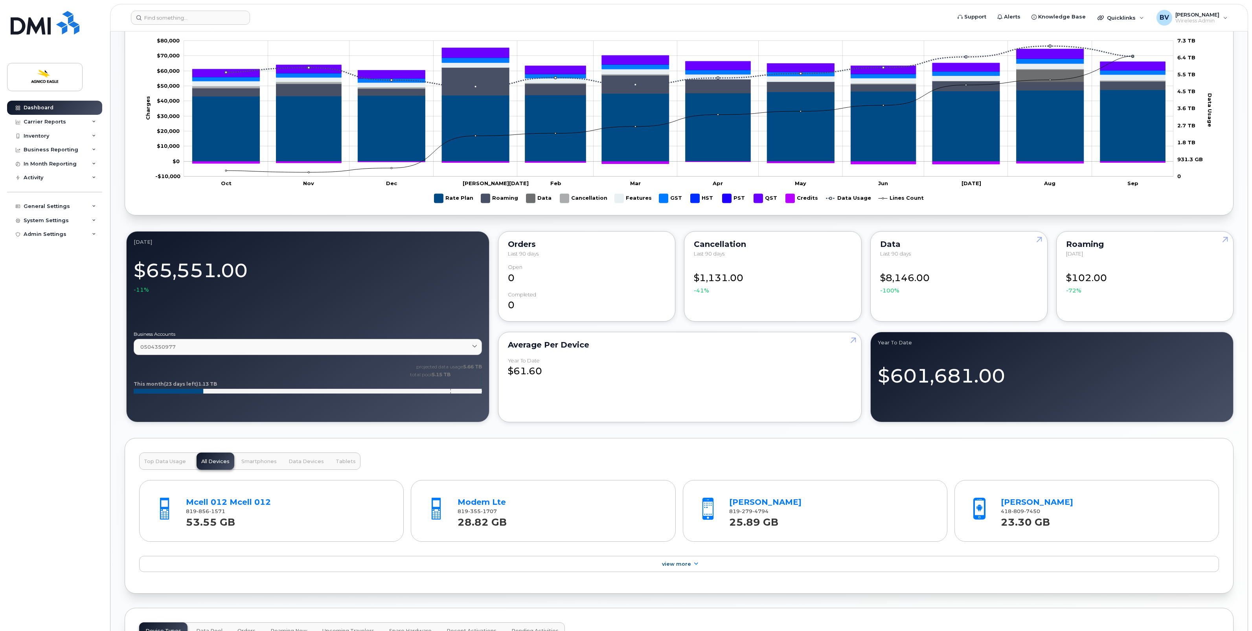
click at [533, 378] on div "$61.60" at bounding box center [680, 368] width 344 height 20
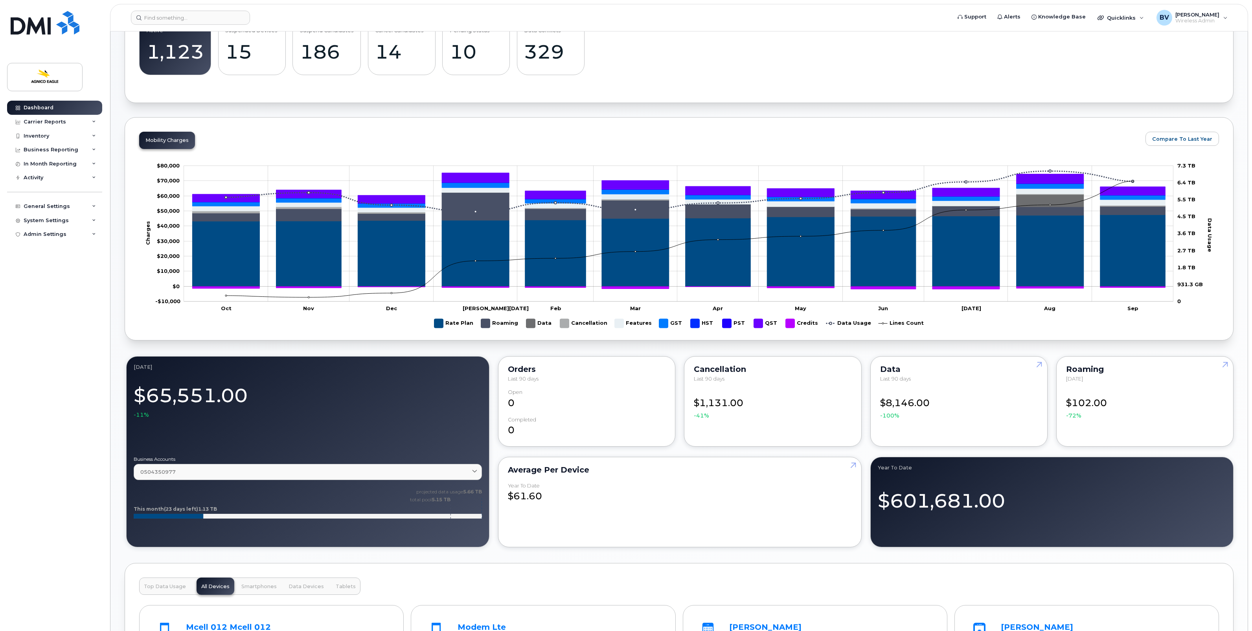
scroll to position [295, 0]
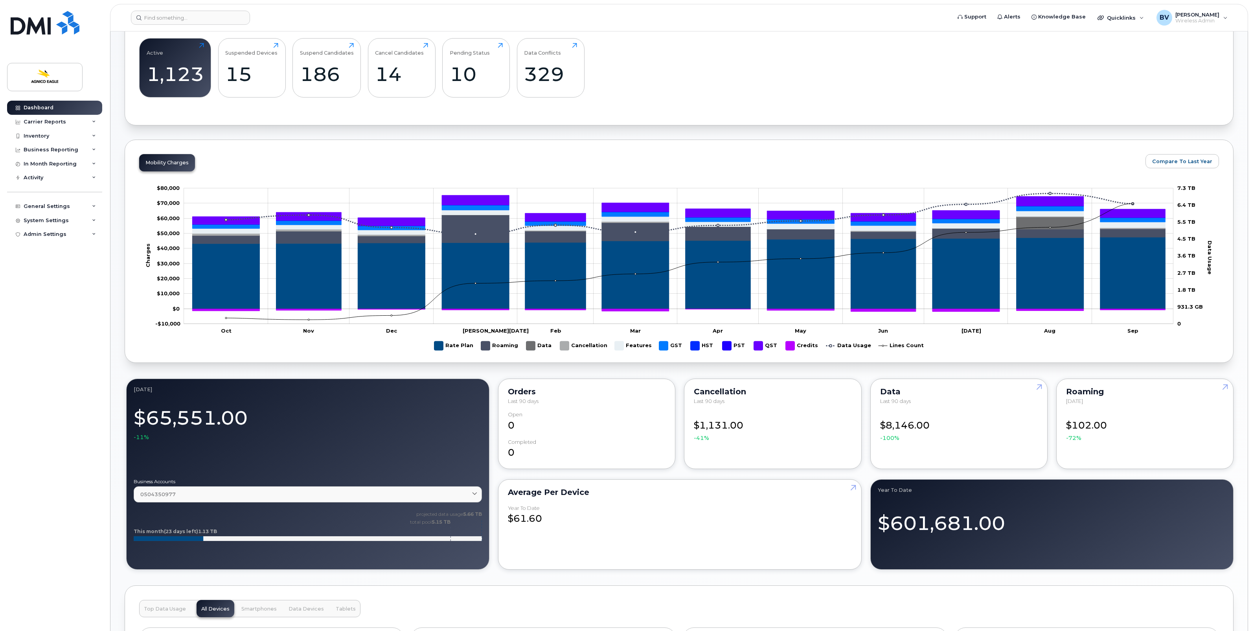
click at [1065, 168] on div "Mobility Charges Compare To Last Year Zoom Out Charges -$10,000 -$30,000 -$20,0…" at bounding box center [679, 251] width 1109 height 223
click at [853, 348] on rect "Legend" at bounding box center [849, 345] width 44 height 15
click at [813, 349] on rect "Legend" at bounding box center [802, 345] width 33 height 15
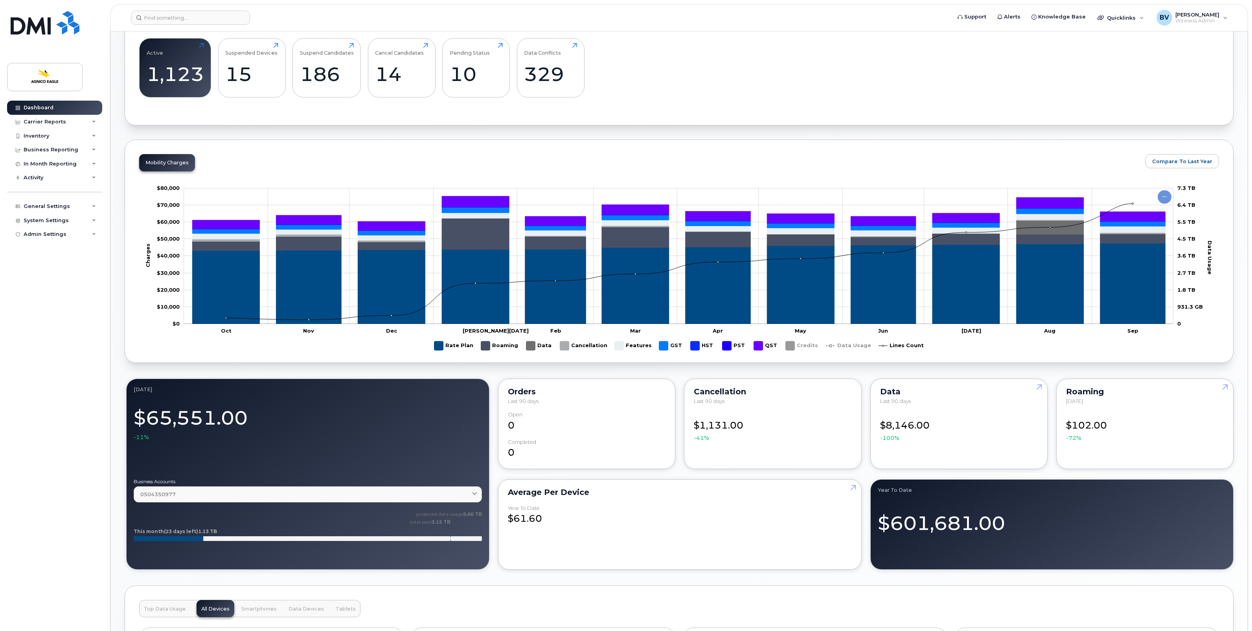
click at [763, 351] on rect "Legend" at bounding box center [766, 345] width 24 height 15
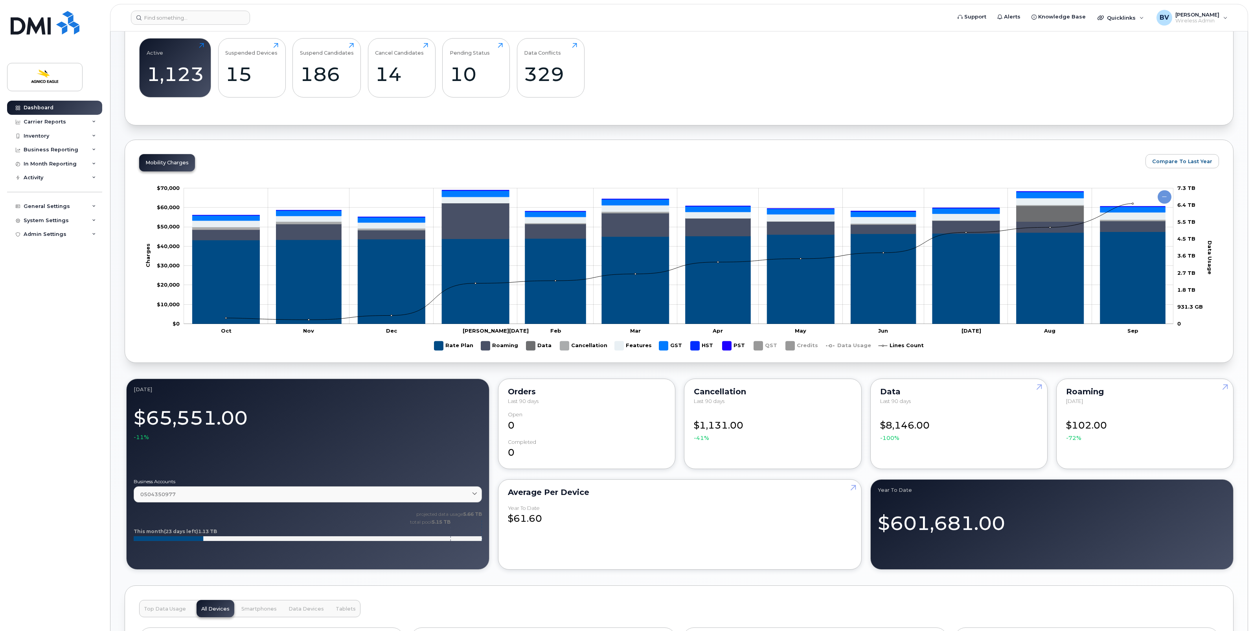
click at [739, 351] on rect "Legend" at bounding box center [735, 345] width 24 height 15
click at [708, 350] on rect "Legend" at bounding box center [703, 345] width 24 height 15
click at [663, 350] on rect "Legend" at bounding box center [671, 345] width 24 height 15
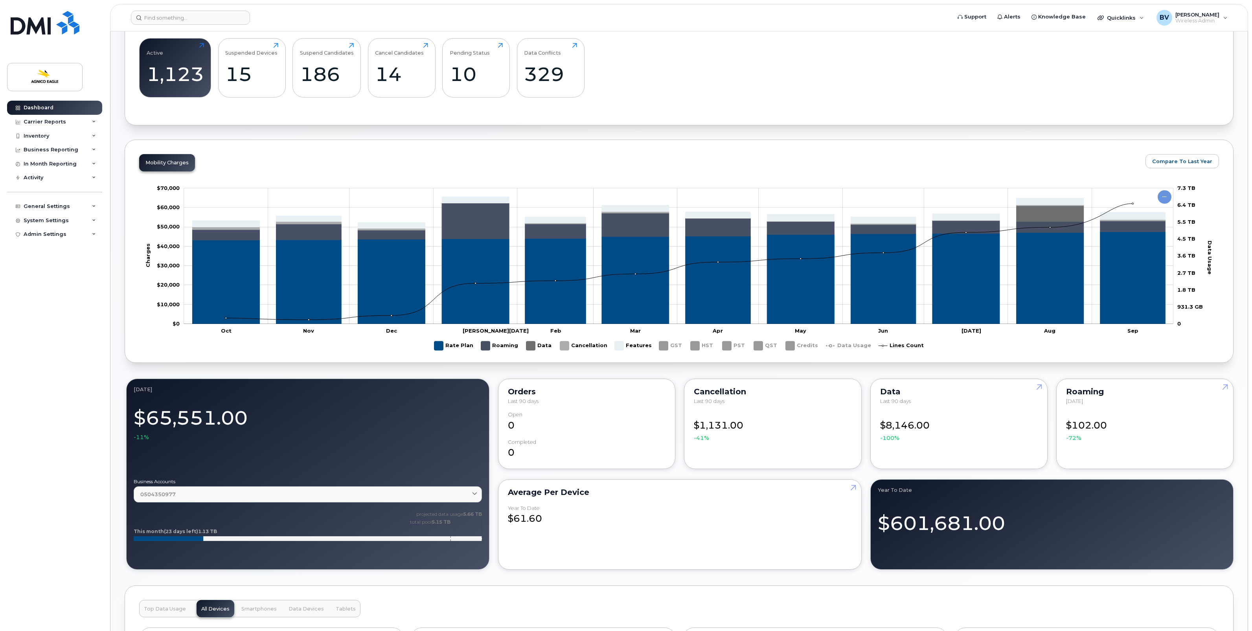
click at [630, 348] on rect "Legend" at bounding box center [633, 345] width 37 height 15
click at [580, 349] on rect "Legend" at bounding box center [583, 345] width 47 height 15
click at [541, 349] on rect "Legend" at bounding box center [540, 345] width 26 height 15
click at [502, 348] on rect "Legend" at bounding box center [499, 345] width 37 height 15
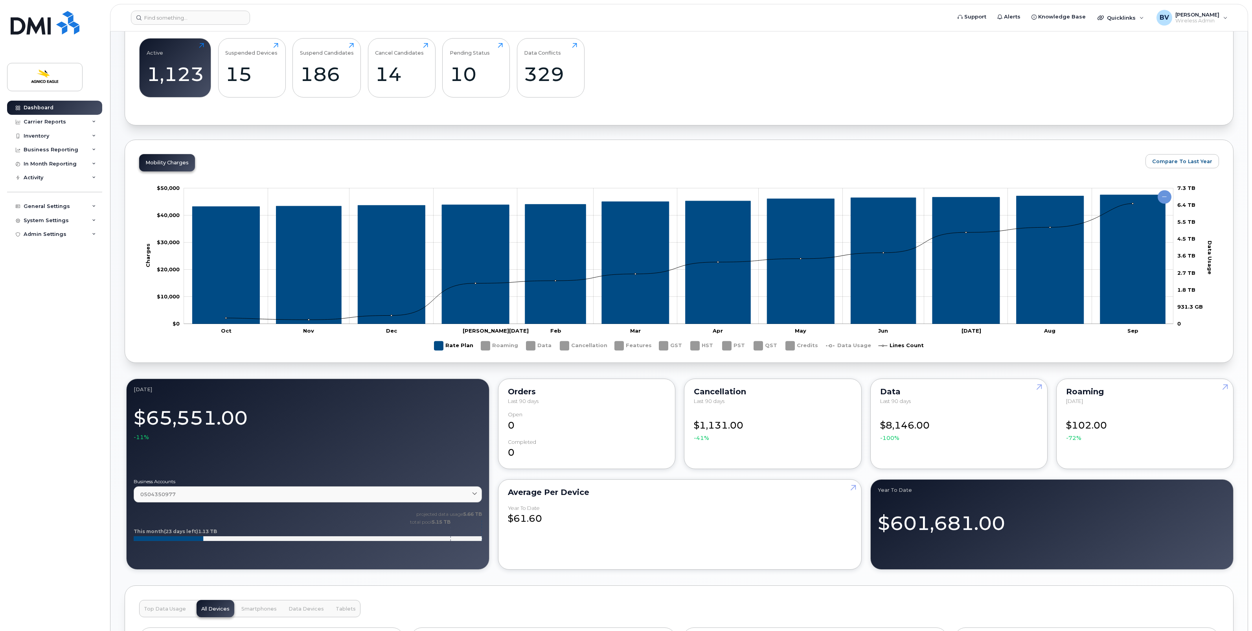
click at [453, 348] on rect "Legend" at bounding box center [454, 345] width 39 height 15
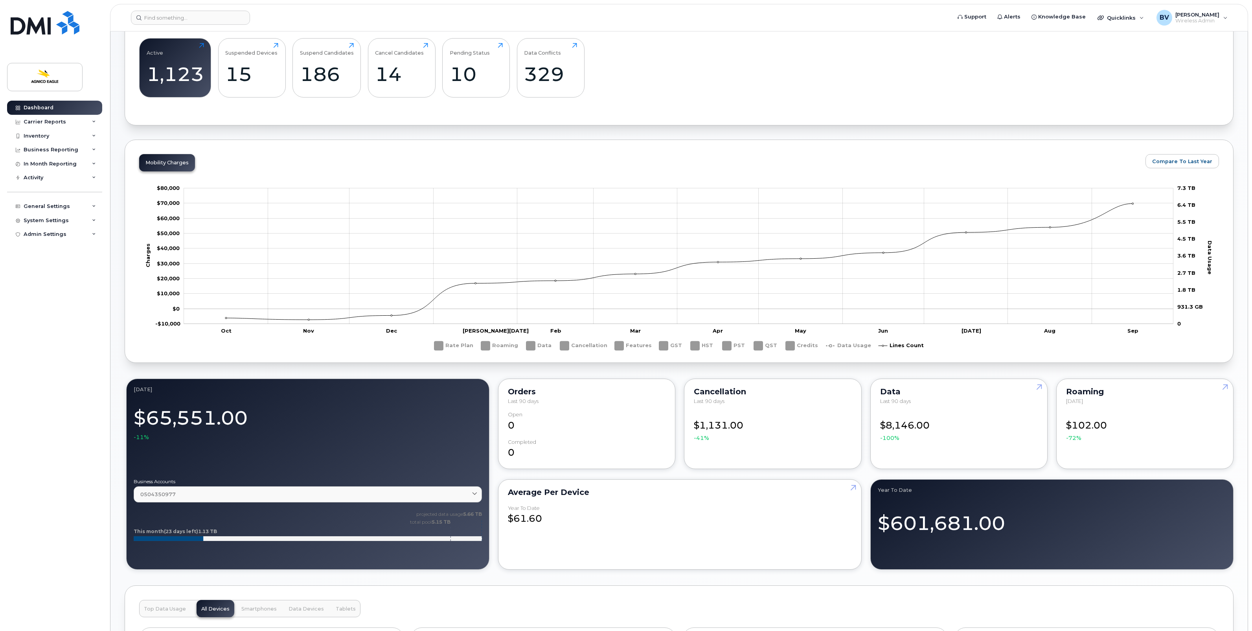
click at [914, 352] on rect "Legend" at bounding box center [901, 345] width 45 height 15
click at [906, 350] on rect "Legend" at bounding box center [901, 345] width 45 height 15
click at [842, 349] on rect "Legend" at bounding box center [849, 345] width 44 height 15
click at [850, 349] on rect "Legend" at bounding box center [849, 345] width 44 height 15
click at [687, 124] on div "Mobility Stats Active 1,123 Click to view more Suspended Devices 15 Click to vi…" at bounding box center [679, 58] width 1109 height 133
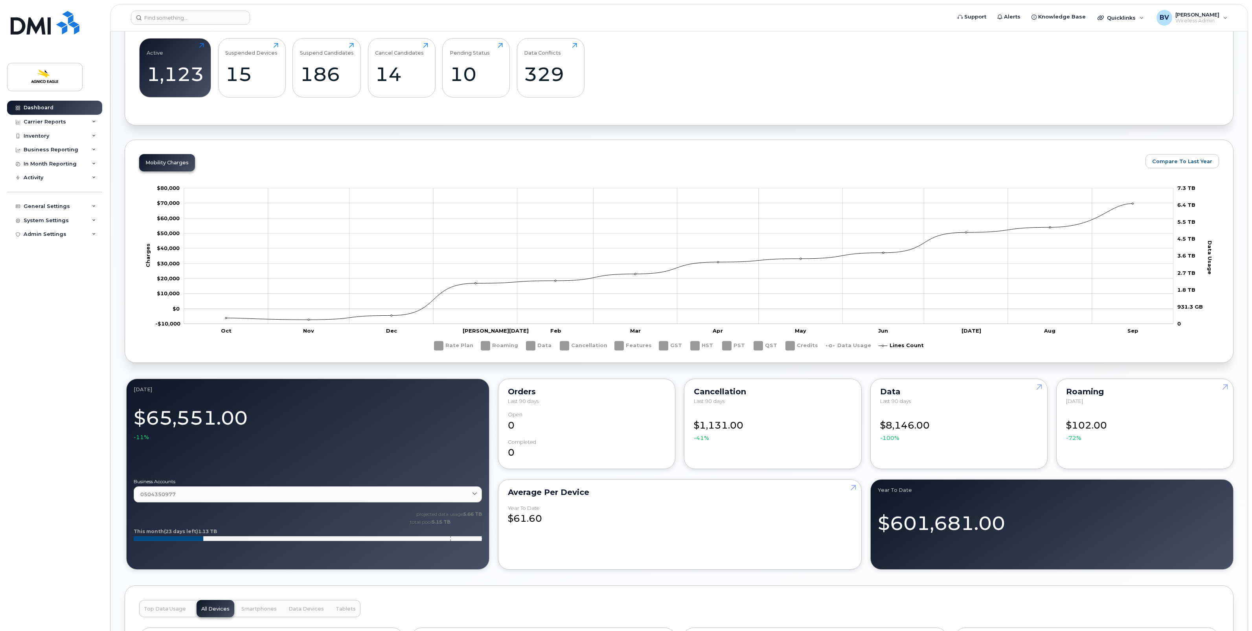
click at [392, 317] on circle "Chart" at bounding box center [392, 316] width 2 height 2
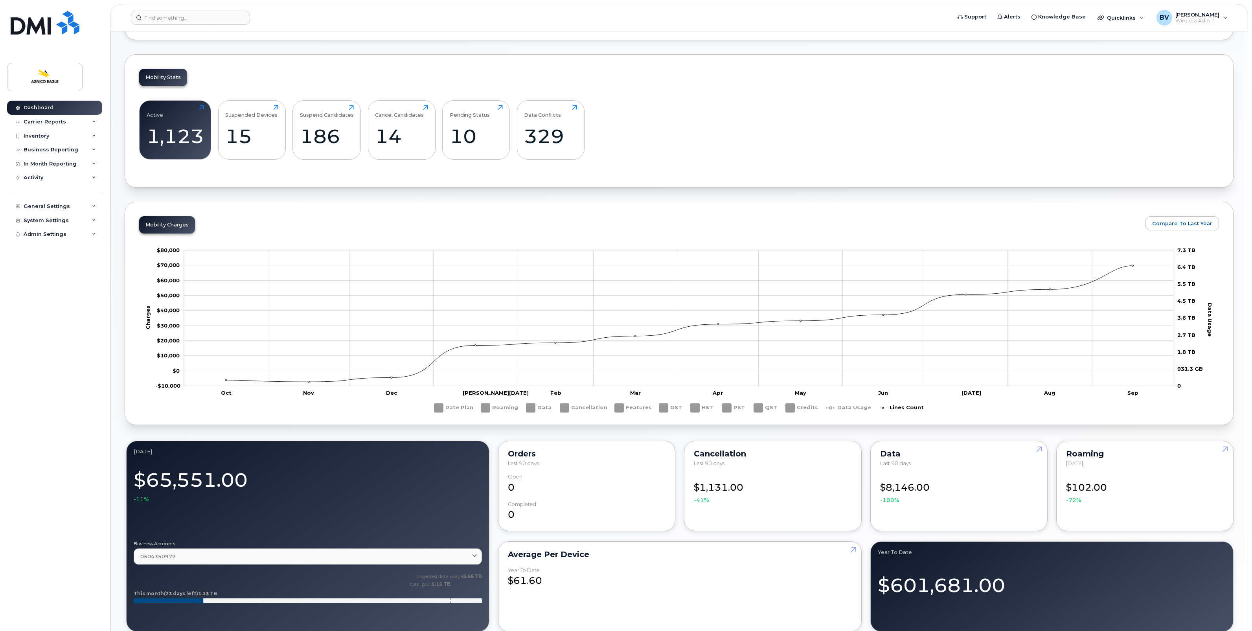
scroll to position [246, 0]
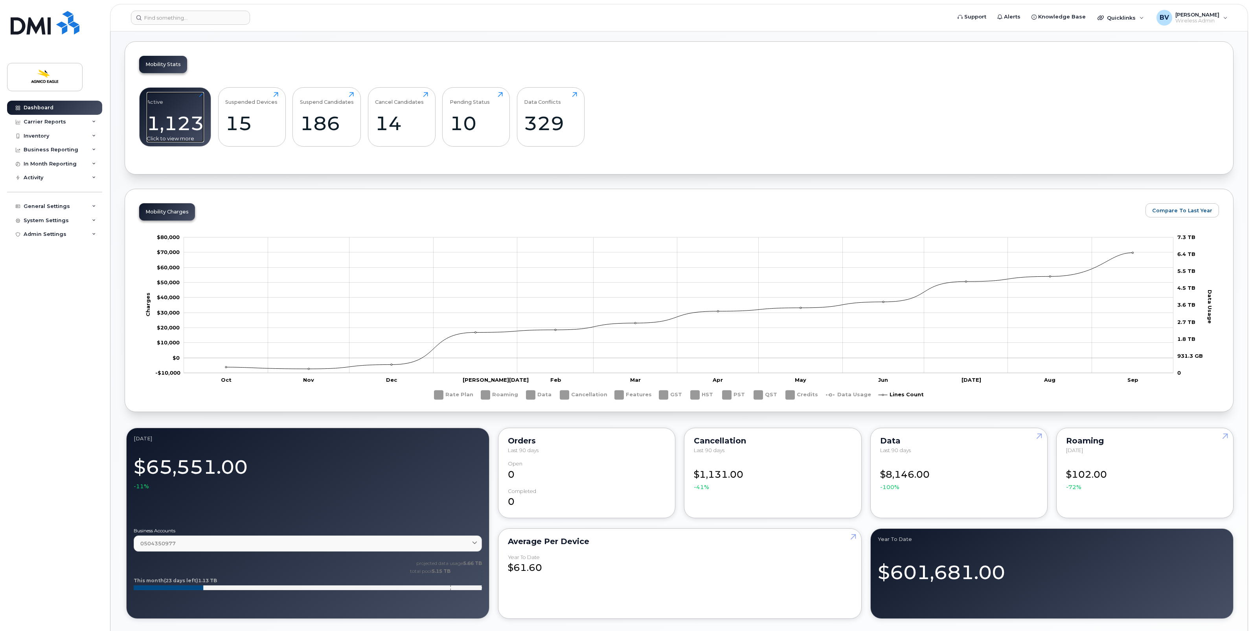
click at [171, 120] on div "1,123" at bounding box center [175, 123] width 57 height 23
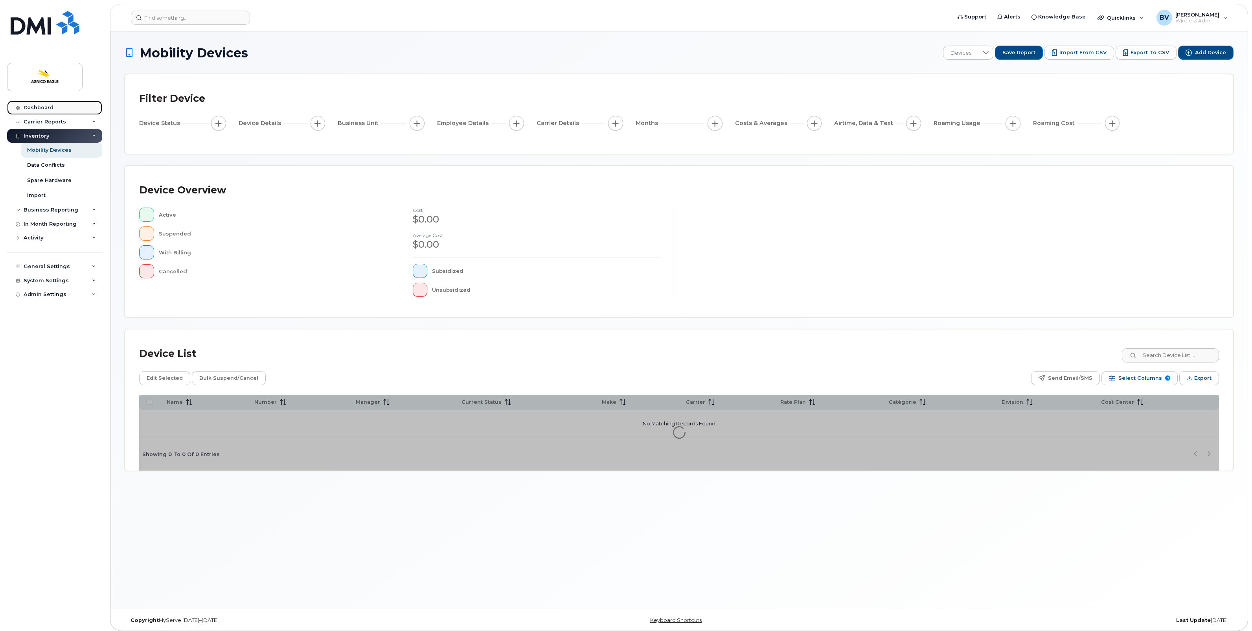
click at [39, 106] on div "Dashboard" at bounding box center [39, 108] width 30 height 6
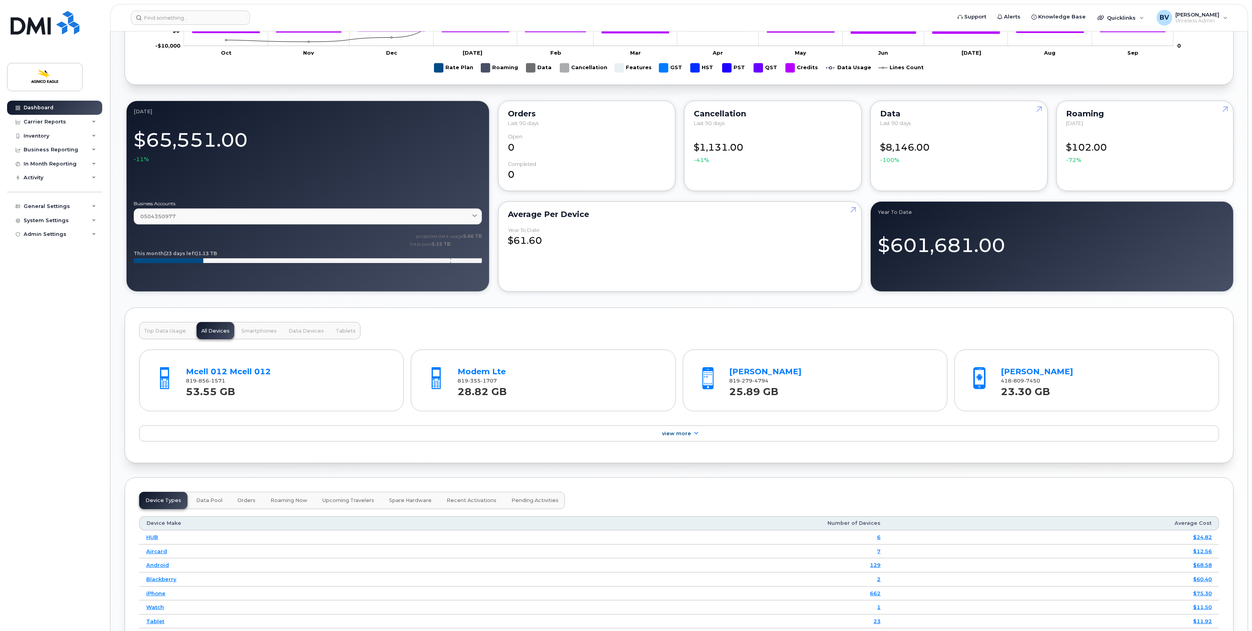
scroll to position [639, 0]
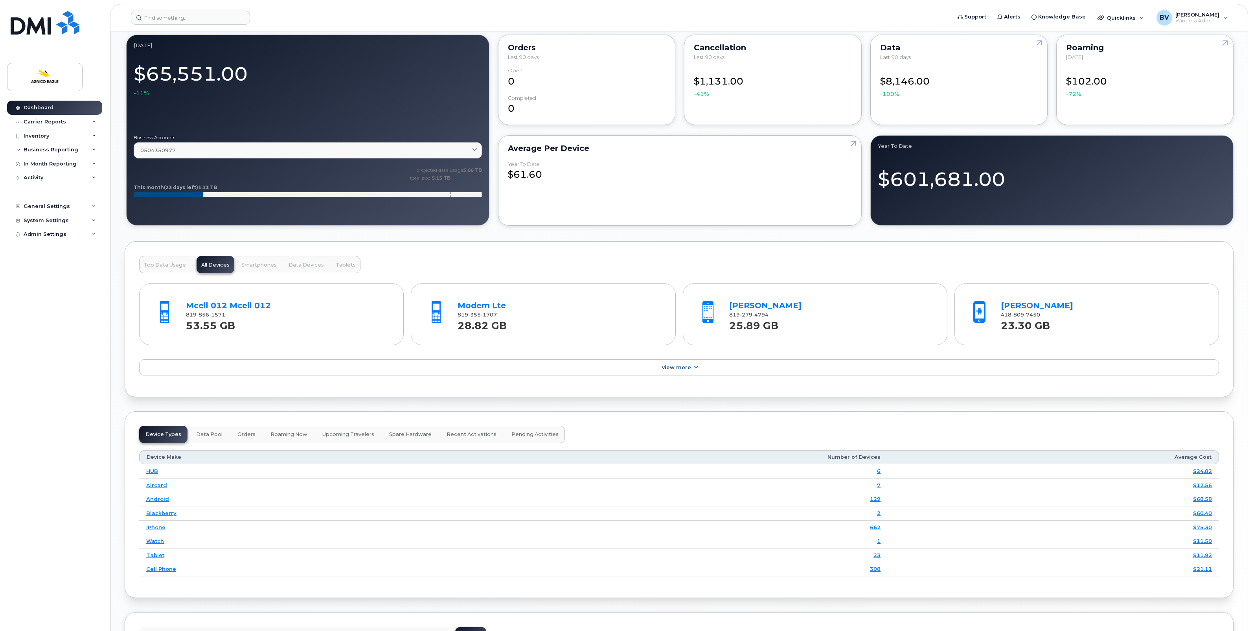
click at [621, 390] on div "Top Data Usage All Devices Smartphones Data Devices Tablets Mcell 012 Mcell 012…" at bounding box center [679, 319] width 1109 height 156
click at [1033, 308] on link "[PERSON_NAME]" at bounding box center [1037, 305] width 72 height 9
click at [952, 260] on div "Top Data Usage All Devices Smartphones Data Devices Tablets Mcell 012 Mcell 012…" at bounding box center [679, 319] width 1109 height 156
click at [943, 383] on div "Mcell 012 Mcell 012 819 856 1571 53.55 GB Modem Lte 819 355 1707 28.82 GB [PERS…" at bounding box center [679, 327] width 1080 height 109
click at [1005, 262] on div "Top Data Usage All Devices Smartphones Data Devices Tablets Mcell 012 Mcell 012…" at bounding box center [679, 319] width 1109 height 156
